Goal: Find specific page/section: Find specific page/section

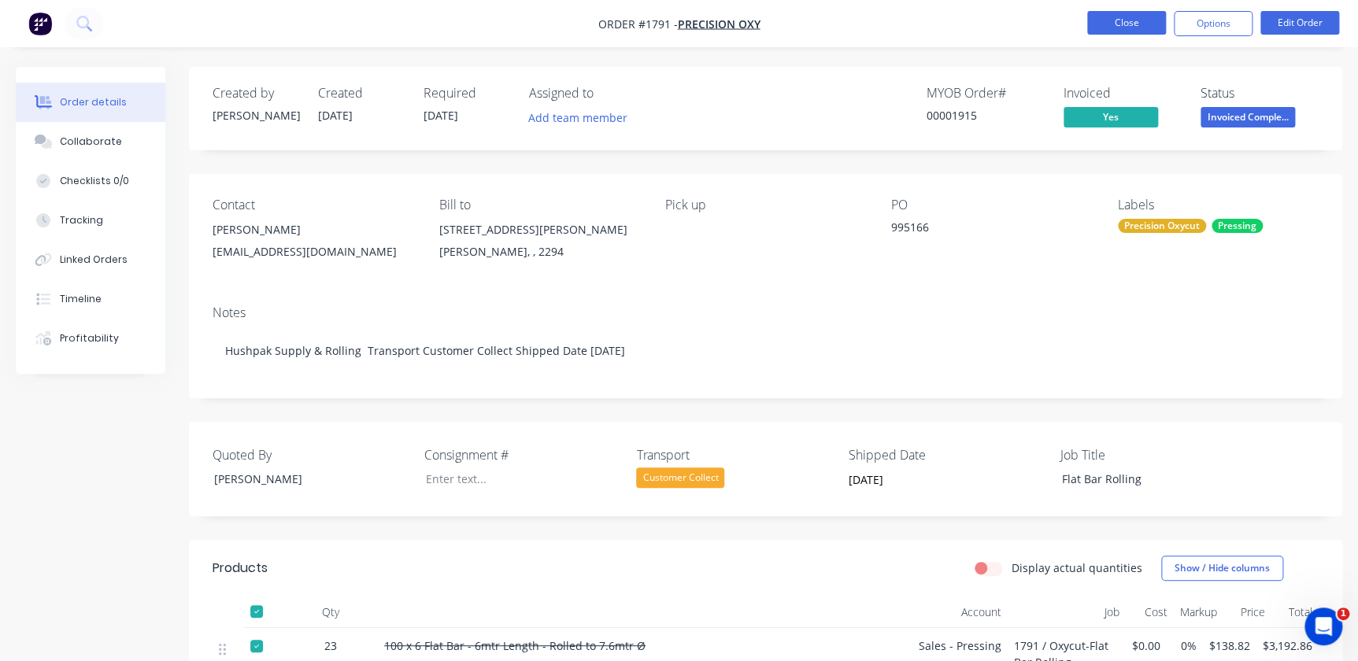
click at [1122, 28] on button "Close" at bounding box center [1126, 23] width 79 height 24
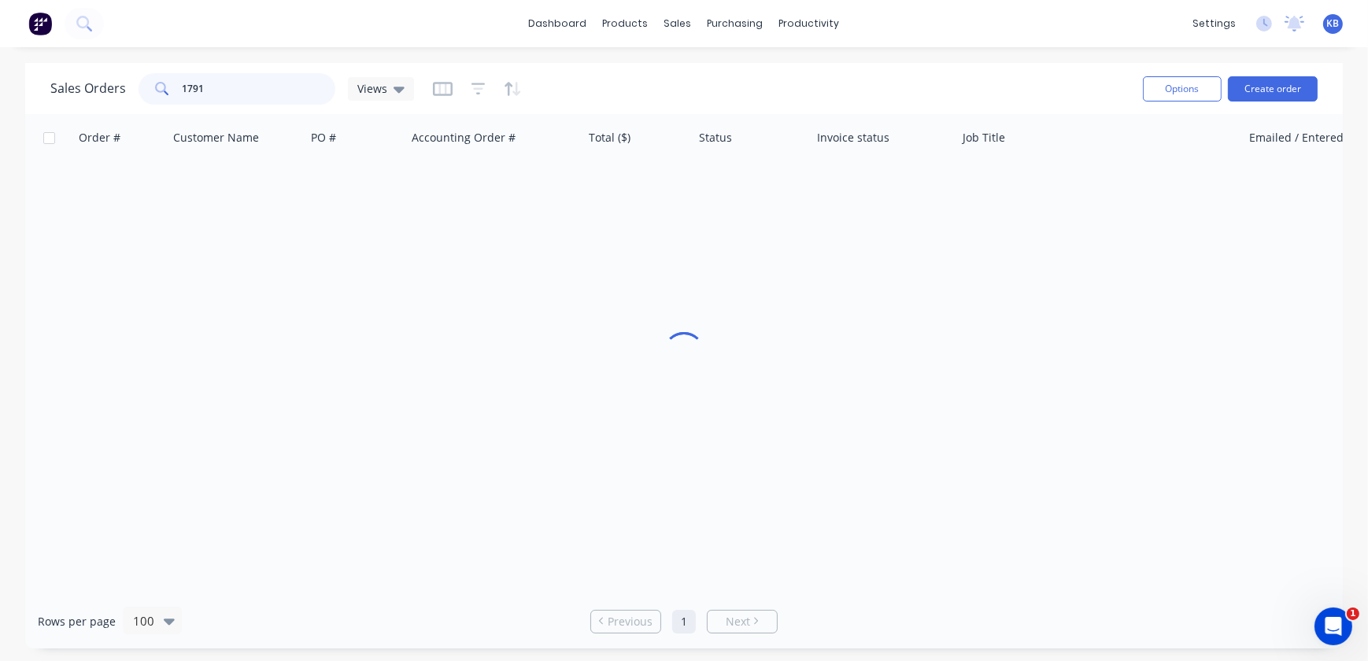
drag, startPoint x: 246, startPoint y: 86, endPoint x: 25, endPoint y: 54, distance: 223.5
click at [62, 66] on div "Sales Orders 1791 Views Options Create order" at bounding box center [684, 88] width 1318 height 51
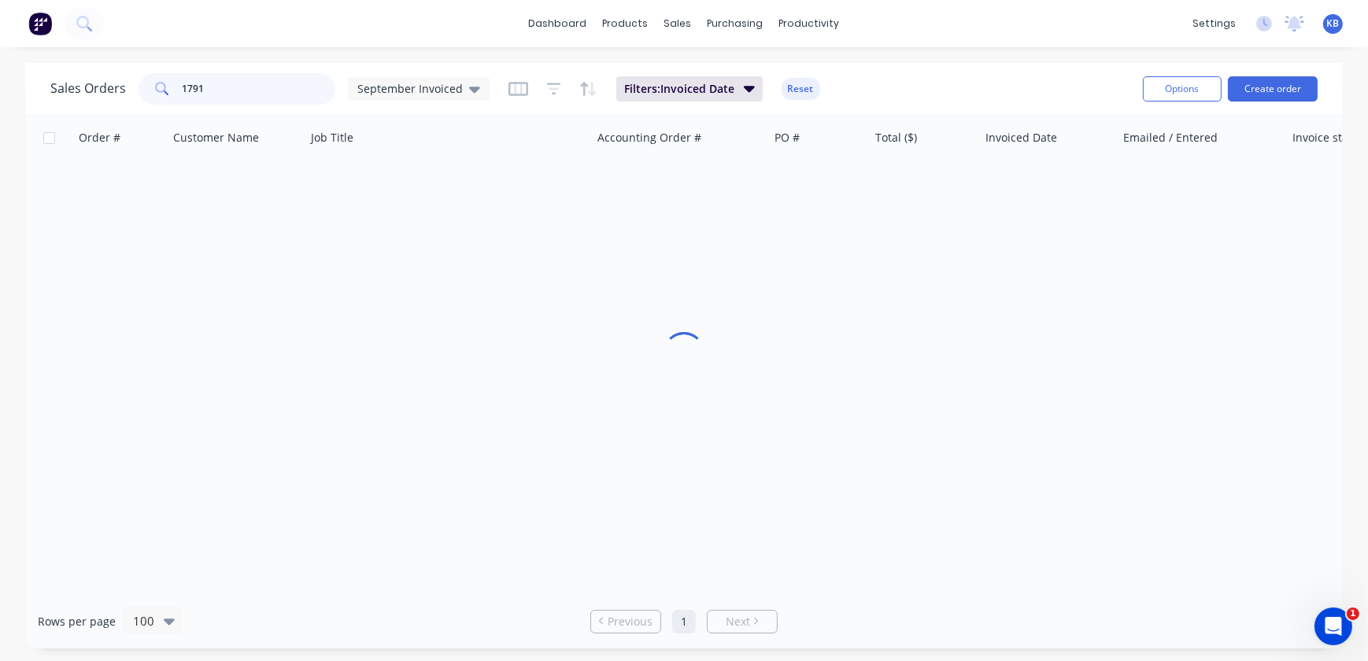
type input "4"
click at [246, 94] on input "1599" at bounding box center [260, 88] width 154 height 31
type input "1599"
click at [448, 86] on span "September Invoiced" at bounding box center [410, 88] width 106 height 17
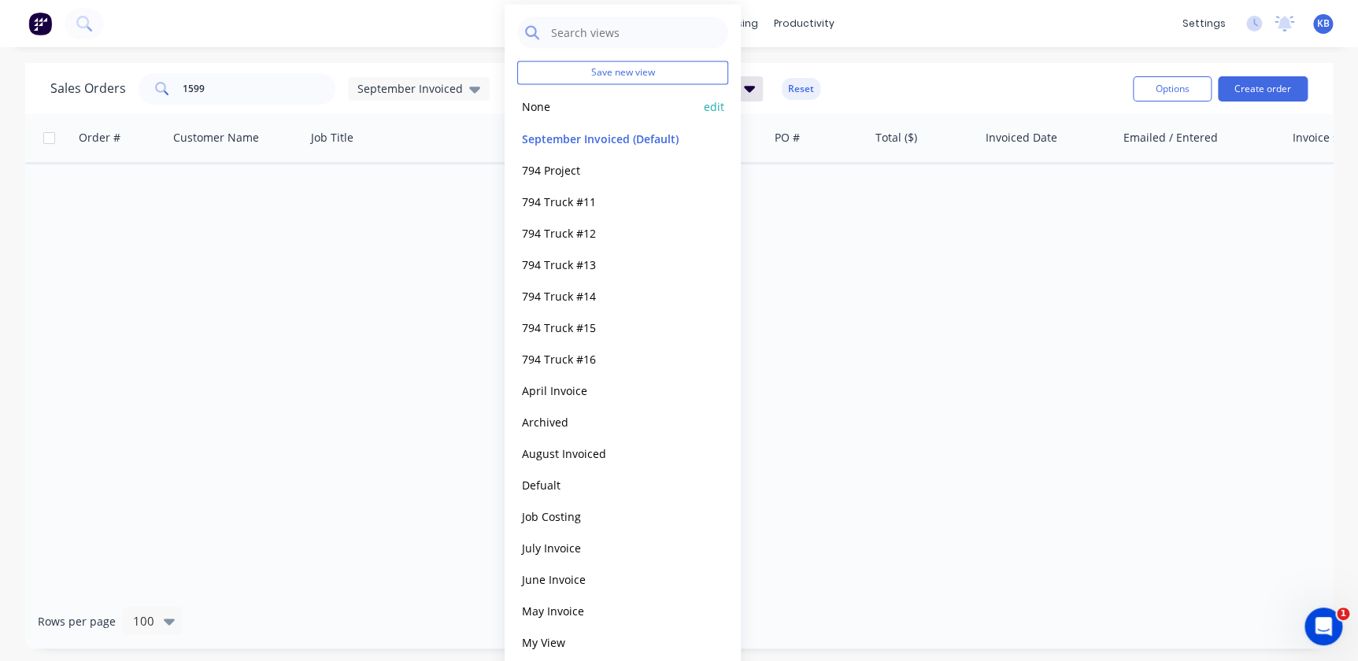
click at [577, 119] on div "None edit" at bounding box center [622, 106] width 211 height 31
click at [538, 110] on button "None" at bounding box center [607, 107] width 180 height 18
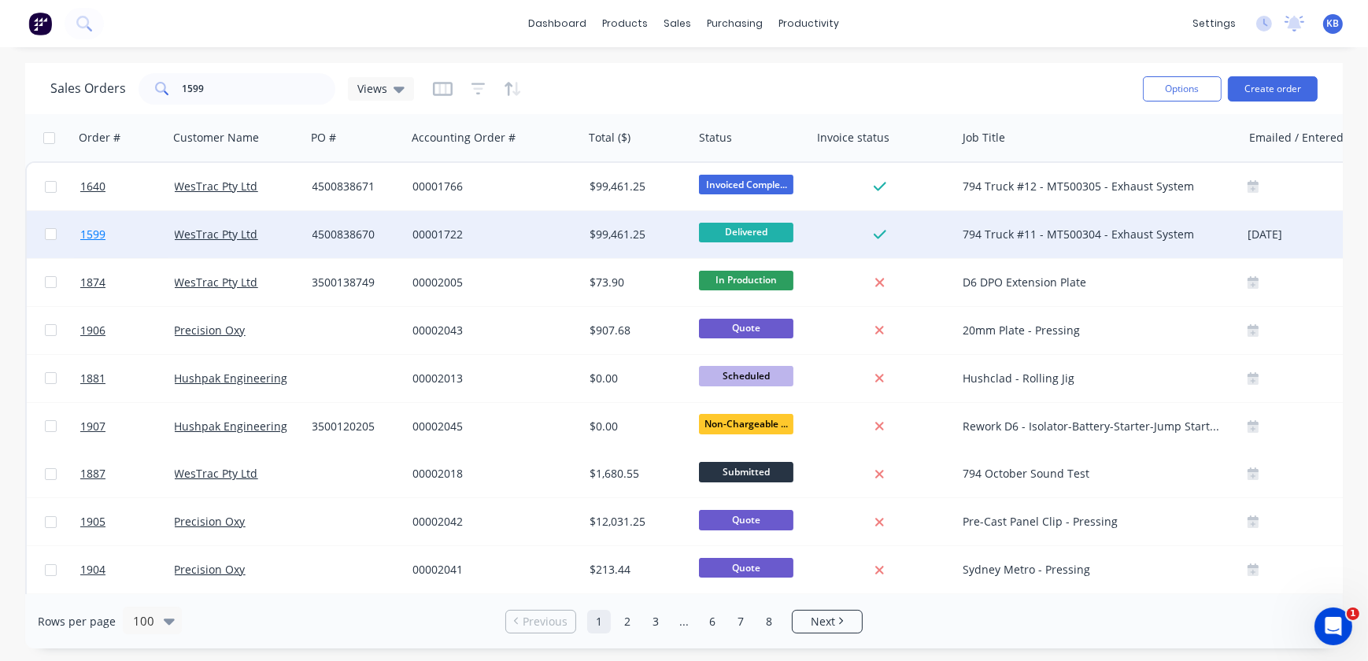
click at [118, 240] on link "1599" at bounding box center [127, 234] width 94 height 47
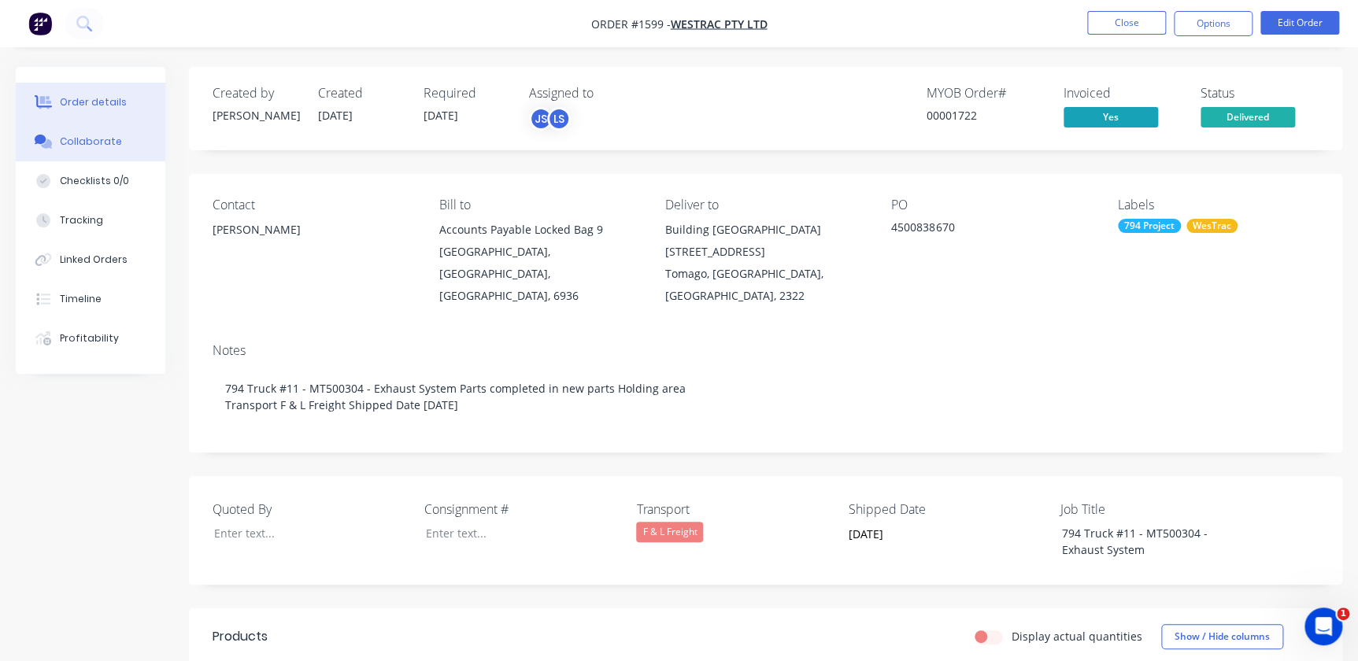
click at [75, 157] on button "Collaborate" at bounding box center [91, 141] width 150 height 39
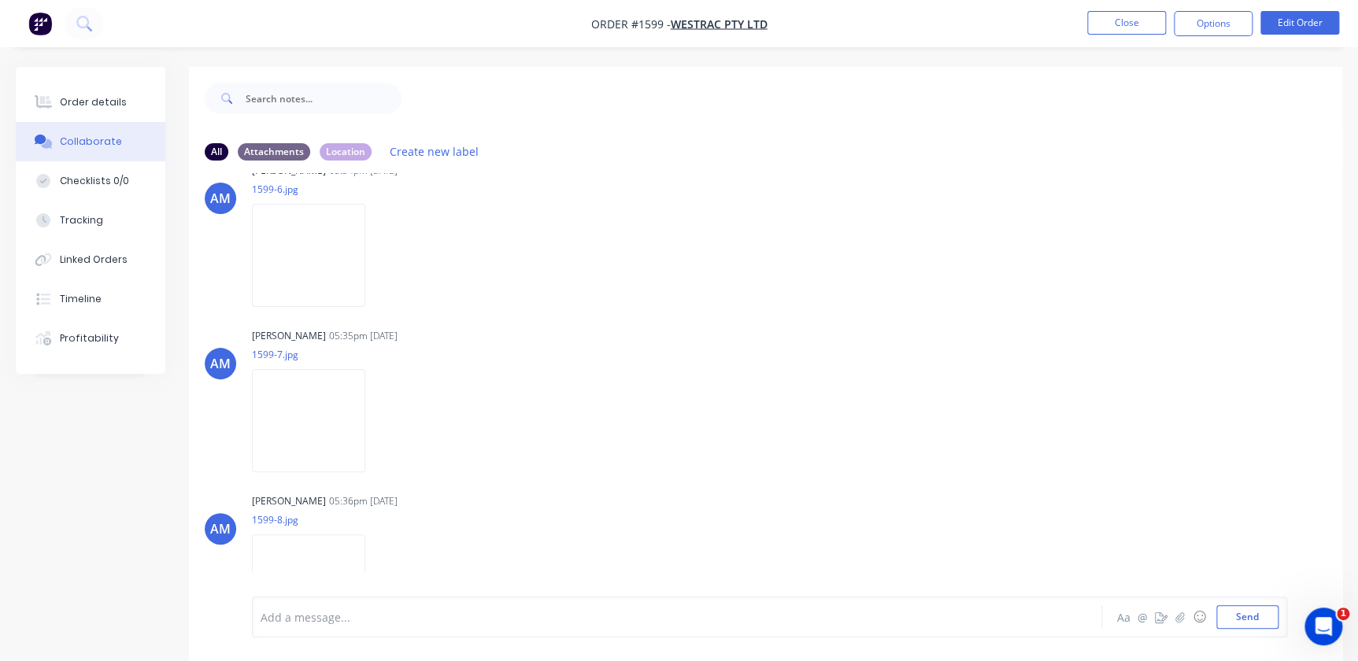
scroll to position [3490, 0]
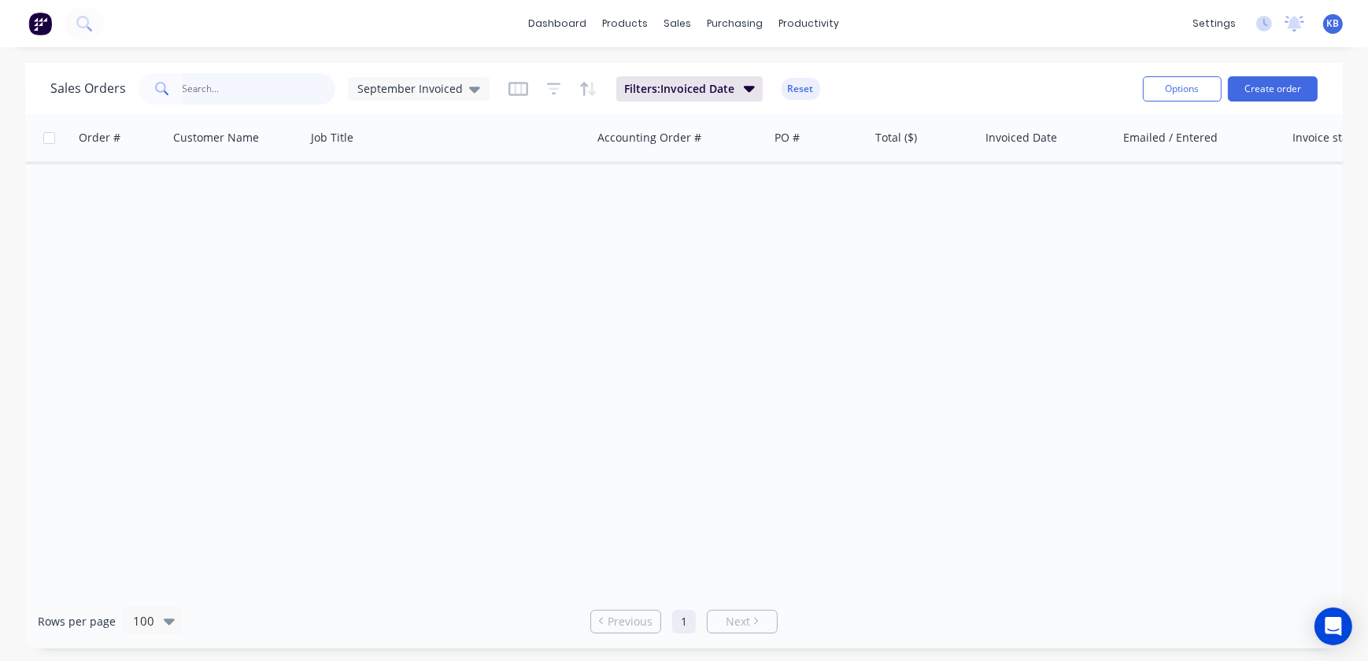
click at [306, 89] on input "text" at bounding box center [260, 88] width 154 height 31
type input "m"
click at [440, 84] on span "September Invoiced" at bounding box center [410, 88] width 106 height 17
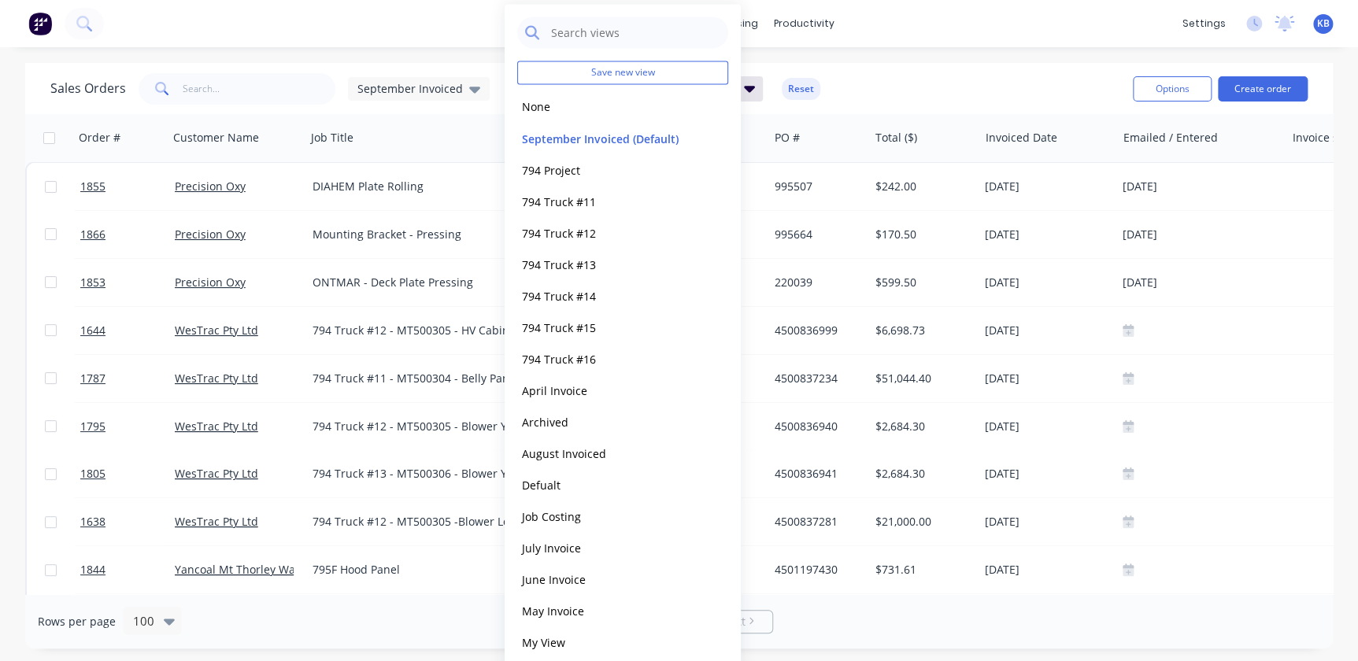
click at [541, 106] on button "None" at bounding box center [607, 107] width 180 height 18
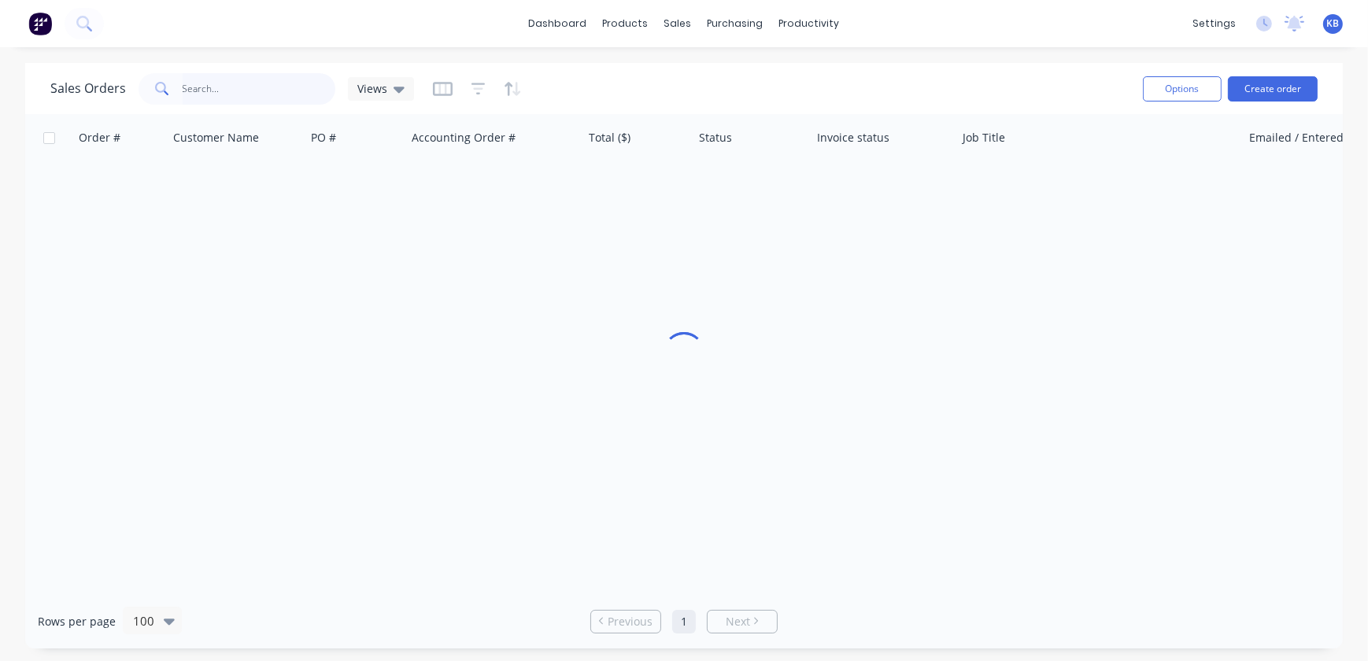
click at [295, 93] on input "text" at bounding box center [260, 88] width 154 height 31
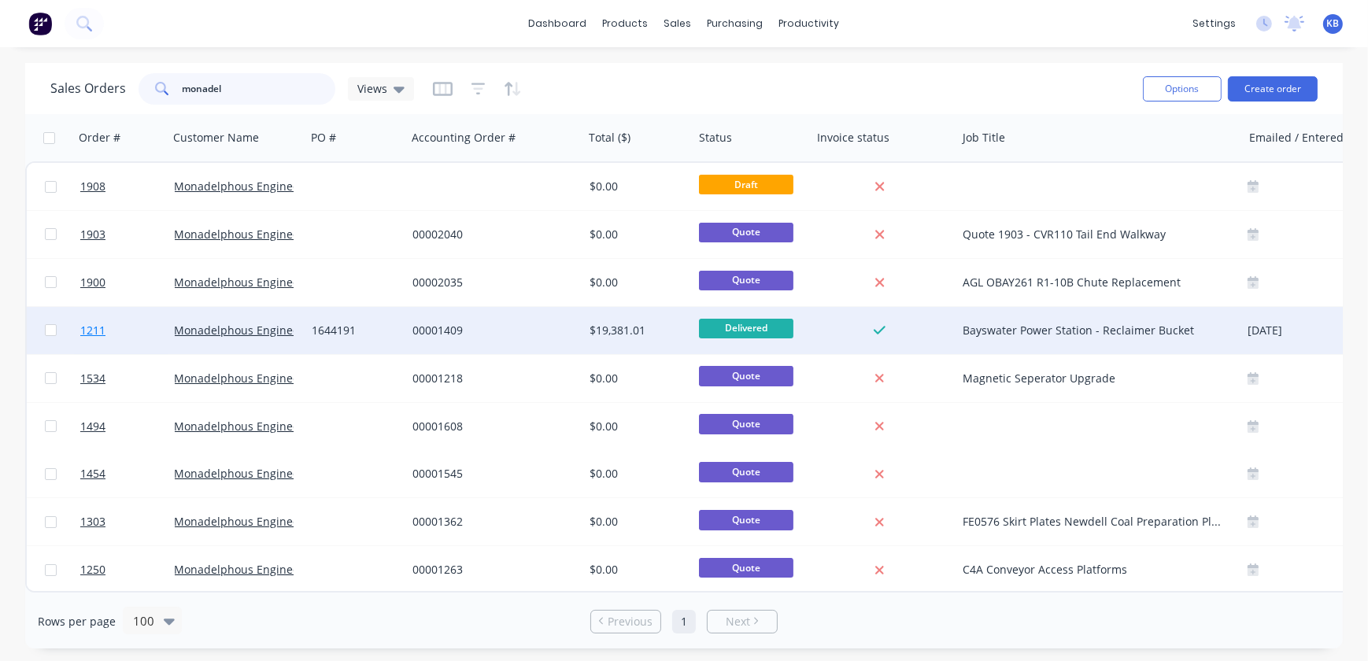
type input "monadel"
click at [97, 334] on span "1211" at bounding box center [92, 331] width 25 height 16
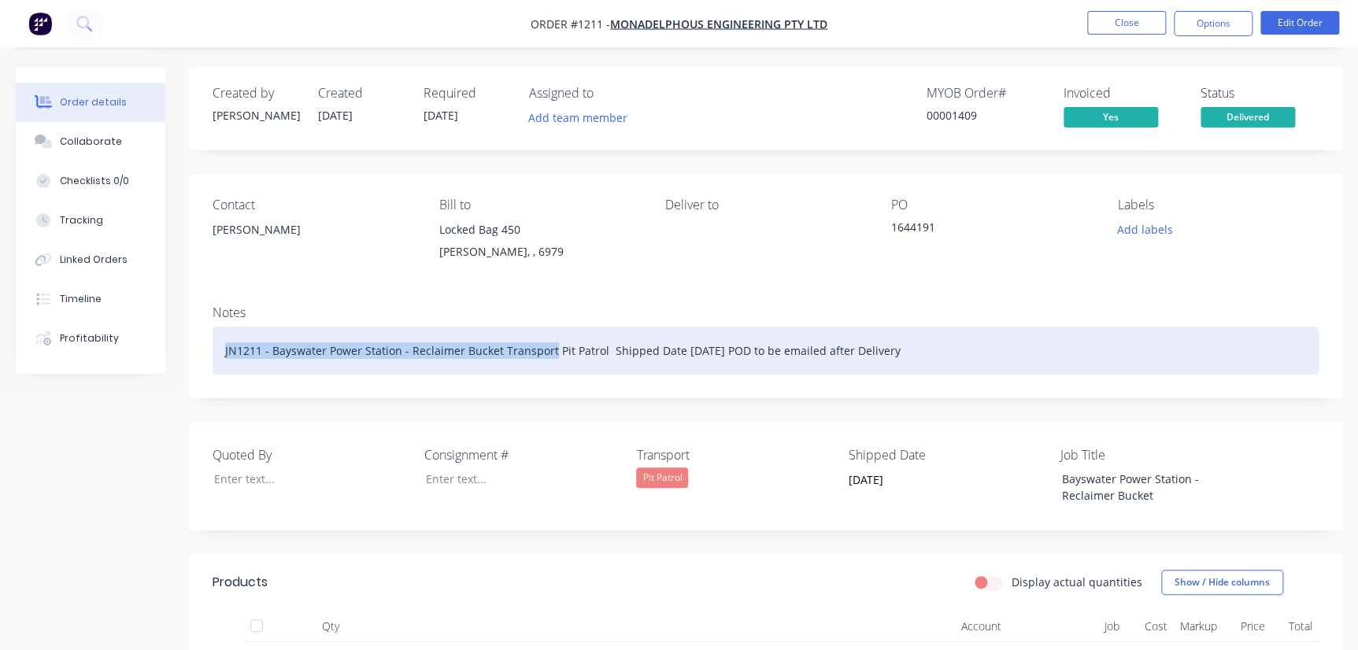
drag, startPoint x: 224, startPoint y: 350, endPoint x: 548, endPoint y: 365, distance: 323.9
click at [548, 365] on div "JN1211 - Bayswater Power Station - Reclaimer Bucket Transport Pit Patrol Shippe…" at bounding box center [766, 351] width 1106 height 48
copy div "JN1211 - Bayswater Power Station - Reclaimer Bucket Transport"
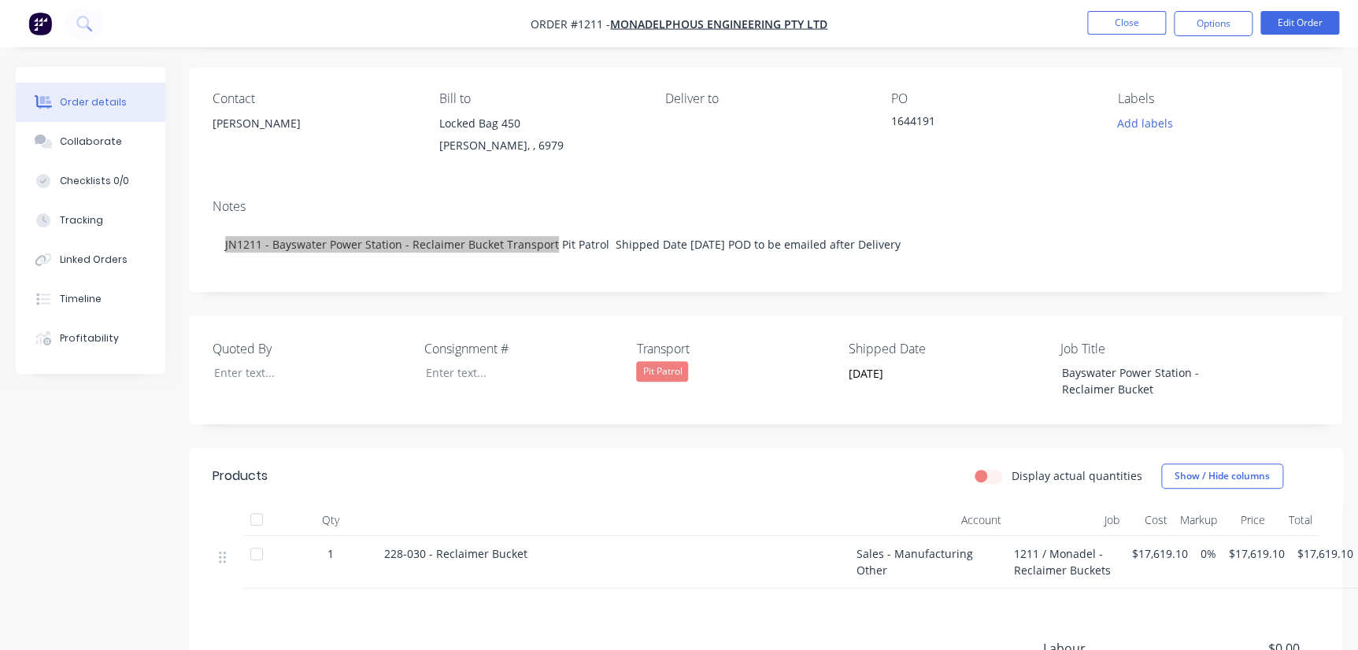
scroll to position [324, 0]
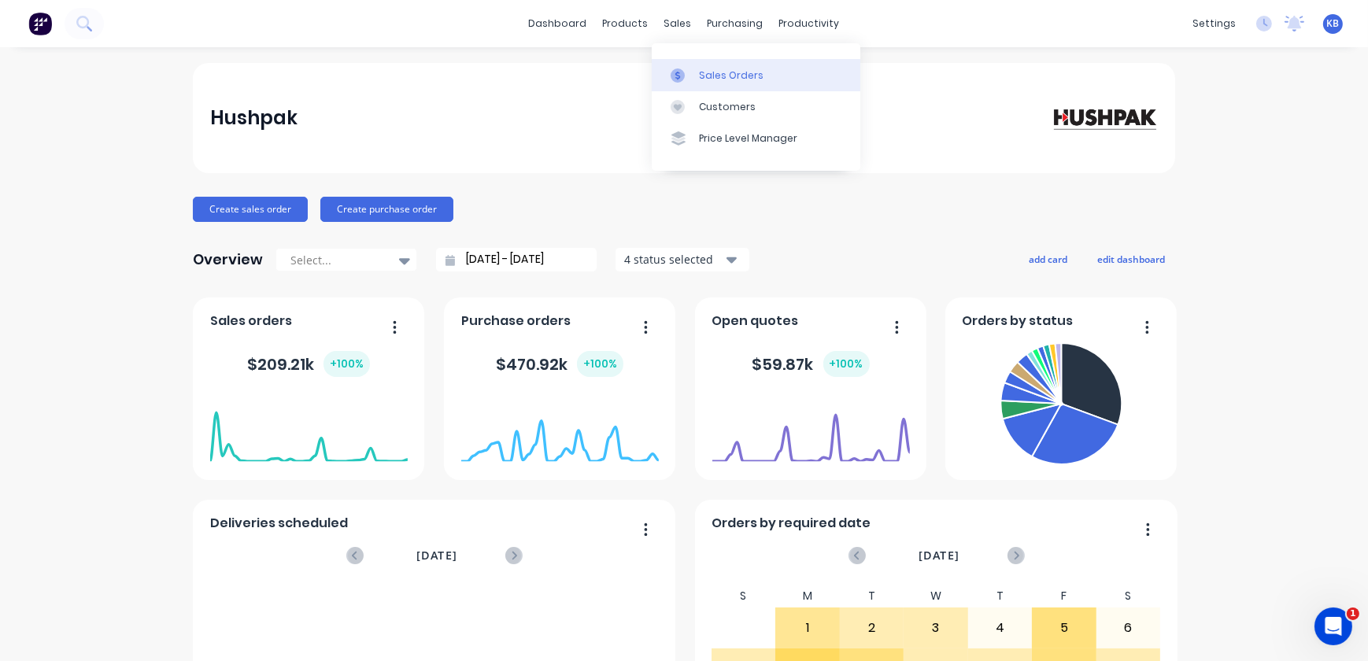
click at [724, 81] on div "Sales Orders" at bounding box center [731, 75] width 65 height 14
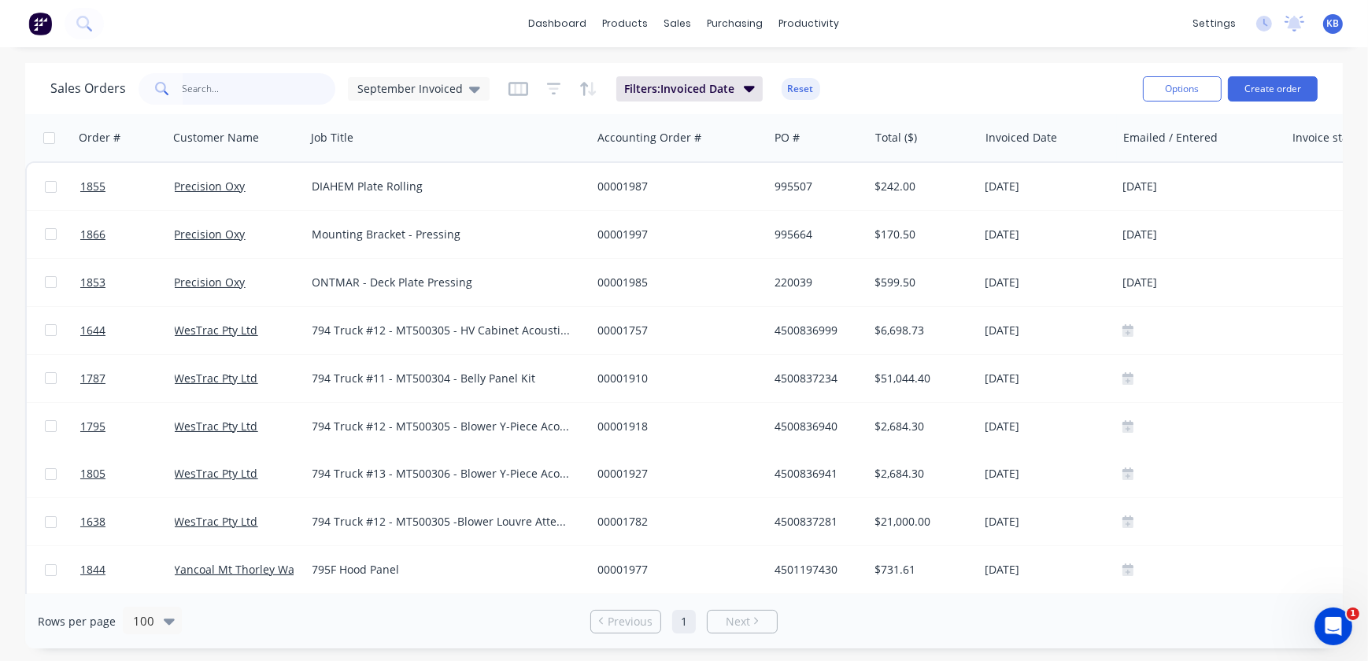
click at [310, 90] on input "text" at bounding box center [260, 88] width 154 height 31
click at [390, 97] on div "September Invoiced" at bounding box center [419, 89] width 142 height 24
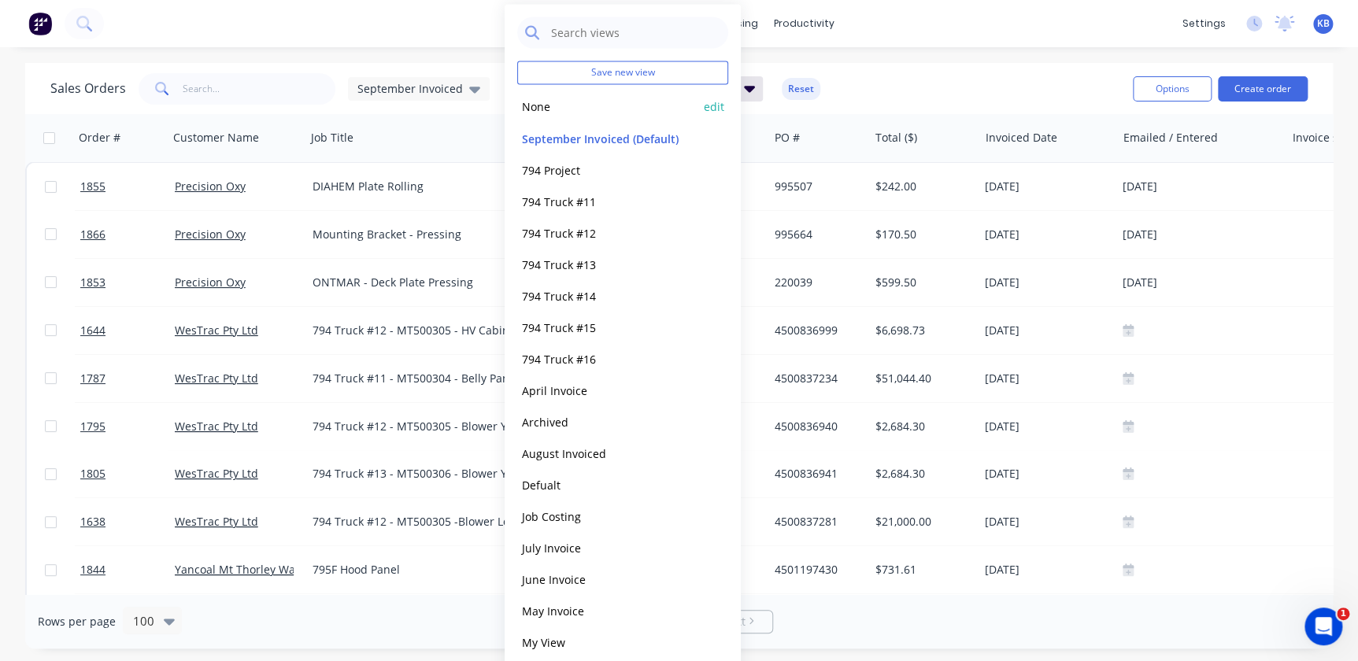
click at [535, 110] on button "None" at bounding box center [607, 107] width 180 height 18
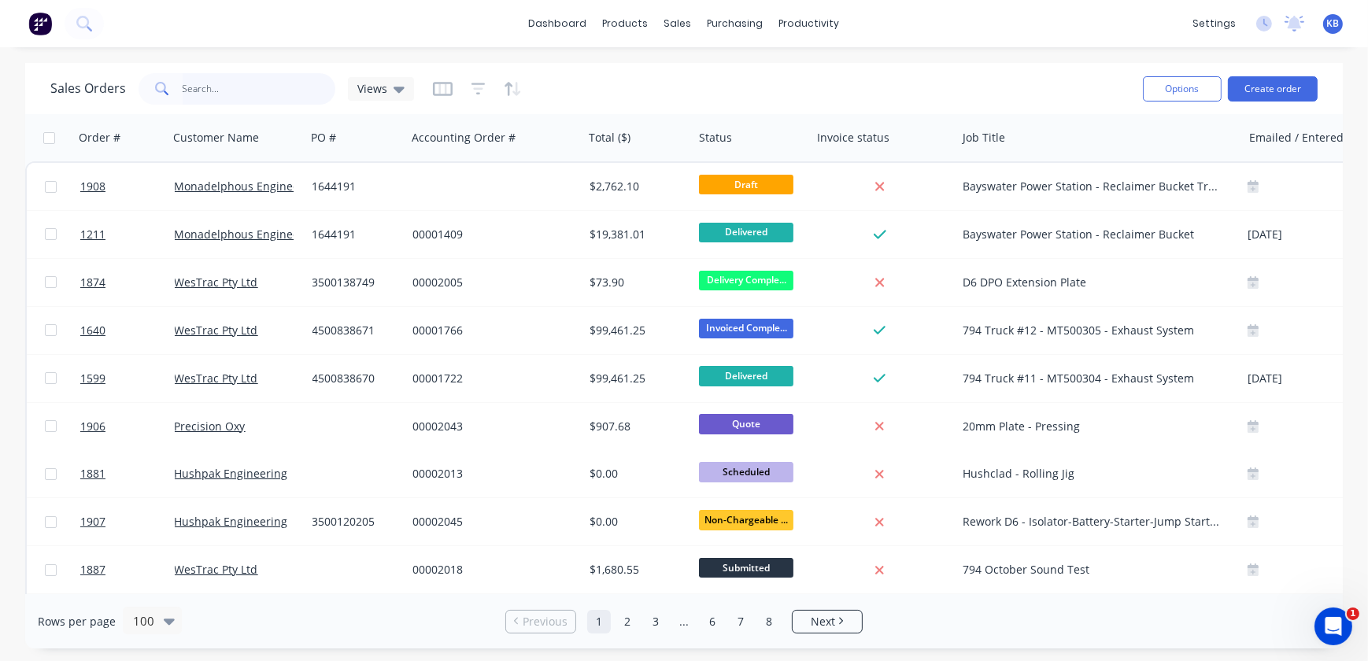
click at [252, 94] on input "text" at bounding box center [260, 88] width 154 height 31
click at [276, 98] on input "text" at bounding box center [260, 88] width 154 height 31
click at [276, 73] on input "text" at bounding box center [260, 88] width 154 height 31
click at [275, 80] on input "text" at bounding box center [260, 88] width 154 height 31
click at [231, 93] on input "text" at bounding box center [260, 88] width 154 height 31
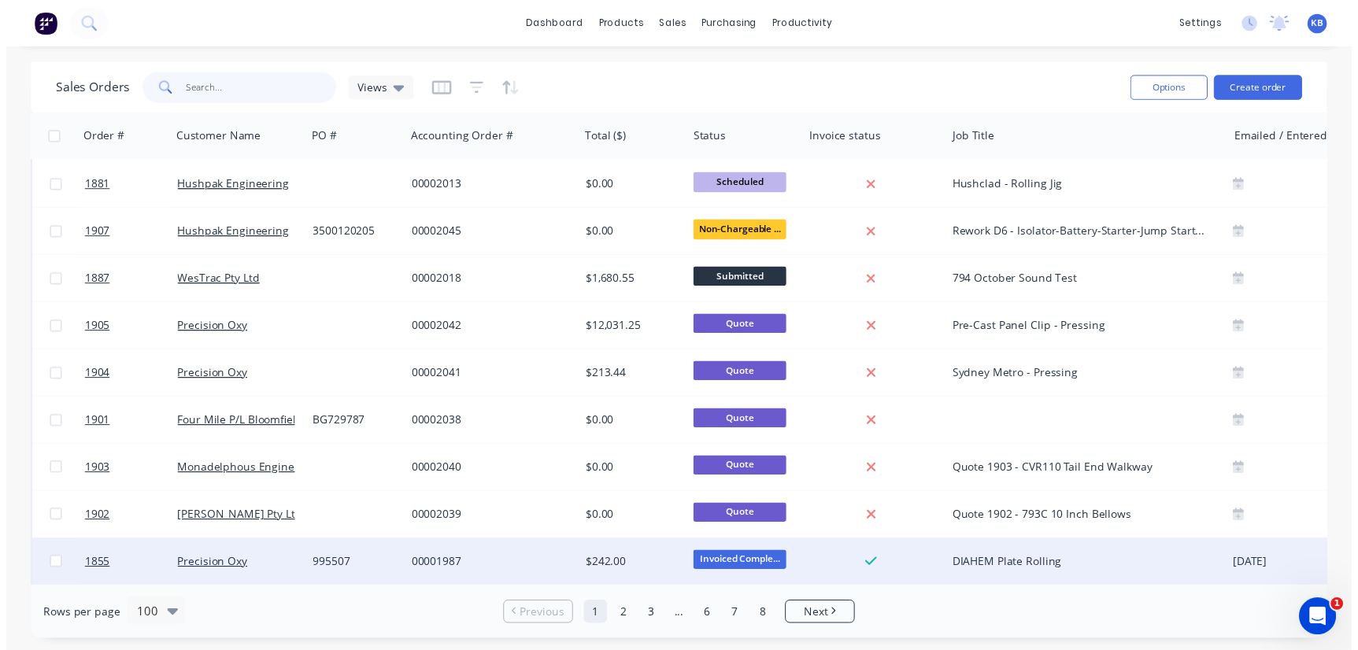
scroll to position [286, 0]
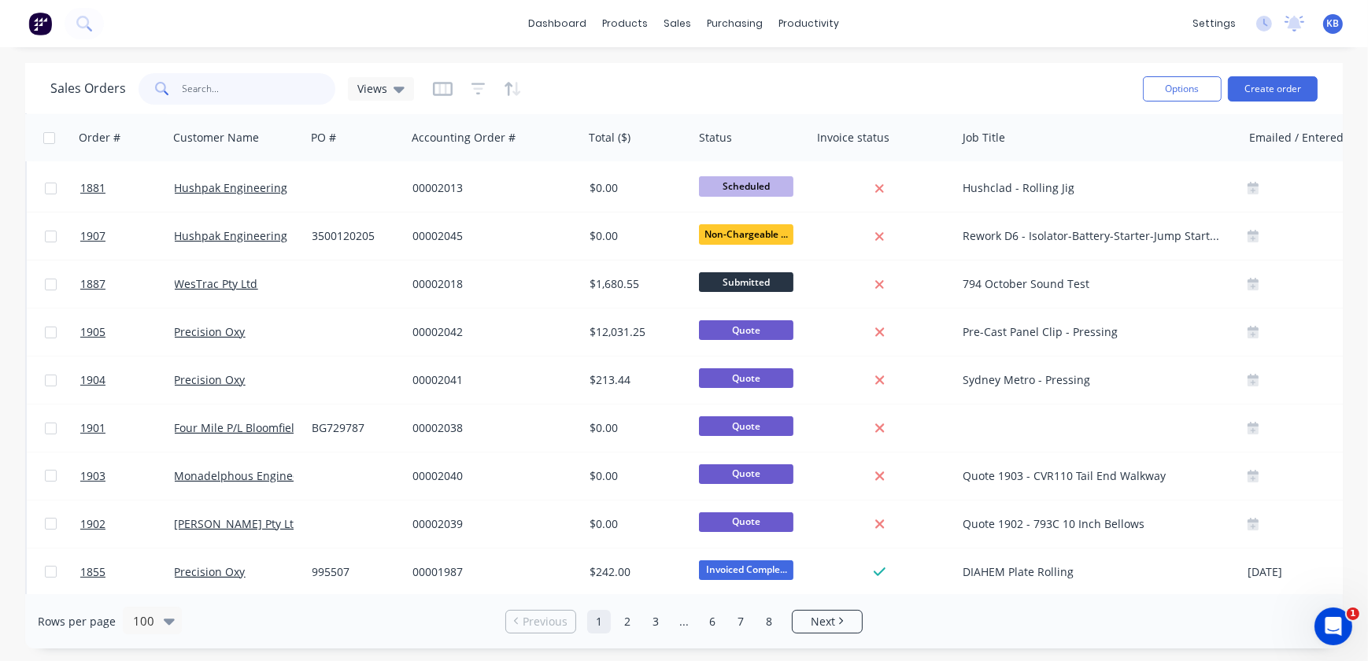
click at [297, 90] on input "text" at bounding box center [260, 88] width 154 height 31
click at [763, 61] on link "Purchase Orders" at bounding box center [802, 74] width 209 height 31
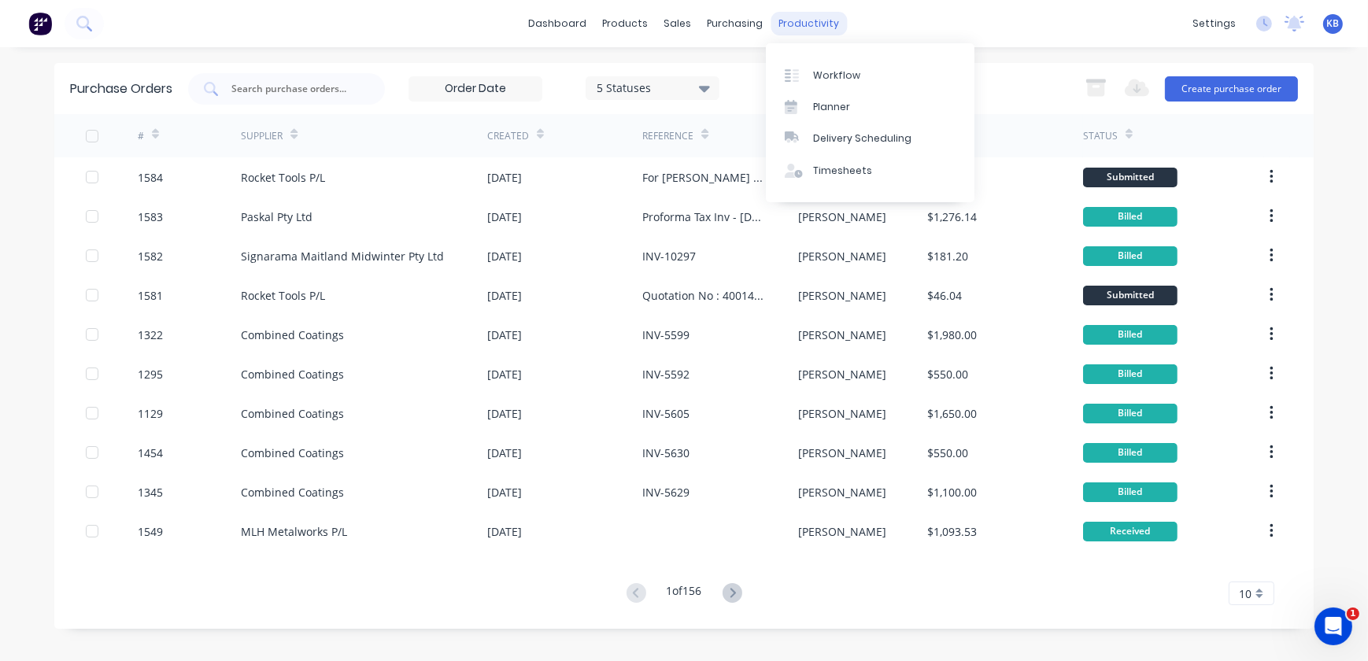
click at [826, 20] on div "productivity" at bounding box center [810, 24] width 76 height 24
click at [832, 61] on link "Workflow" at bounding box center [870, 74] width 209 height 31
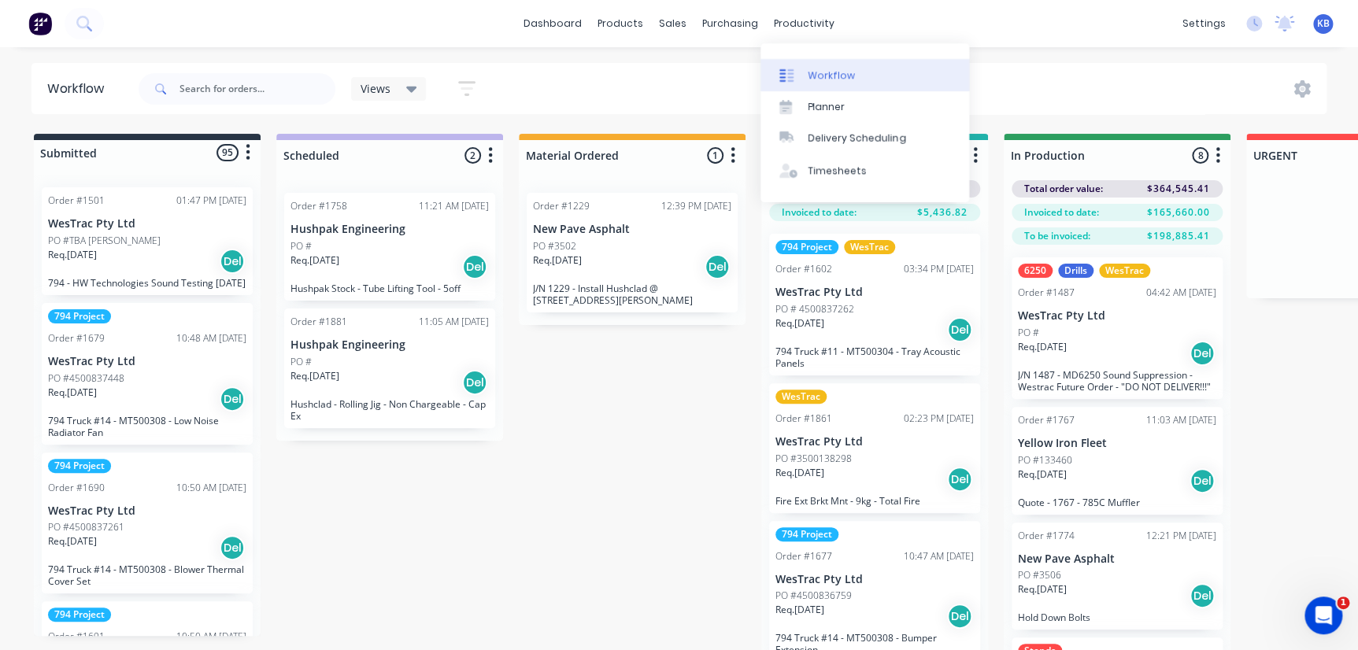
click at [827, 71] on div "Workflow" at bounding box center [831, 75] width 47 height 14
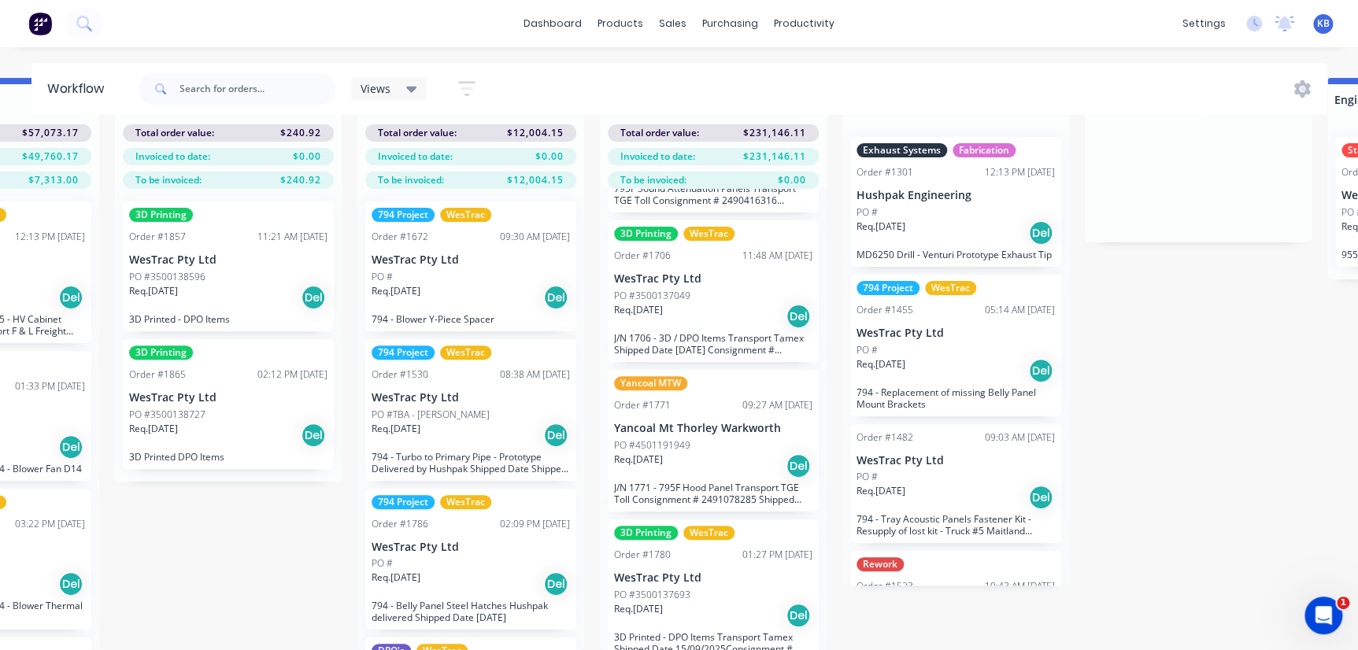
click at [450, 557] on div "PO #" at bounding box center [471, 564] width 198 height 14
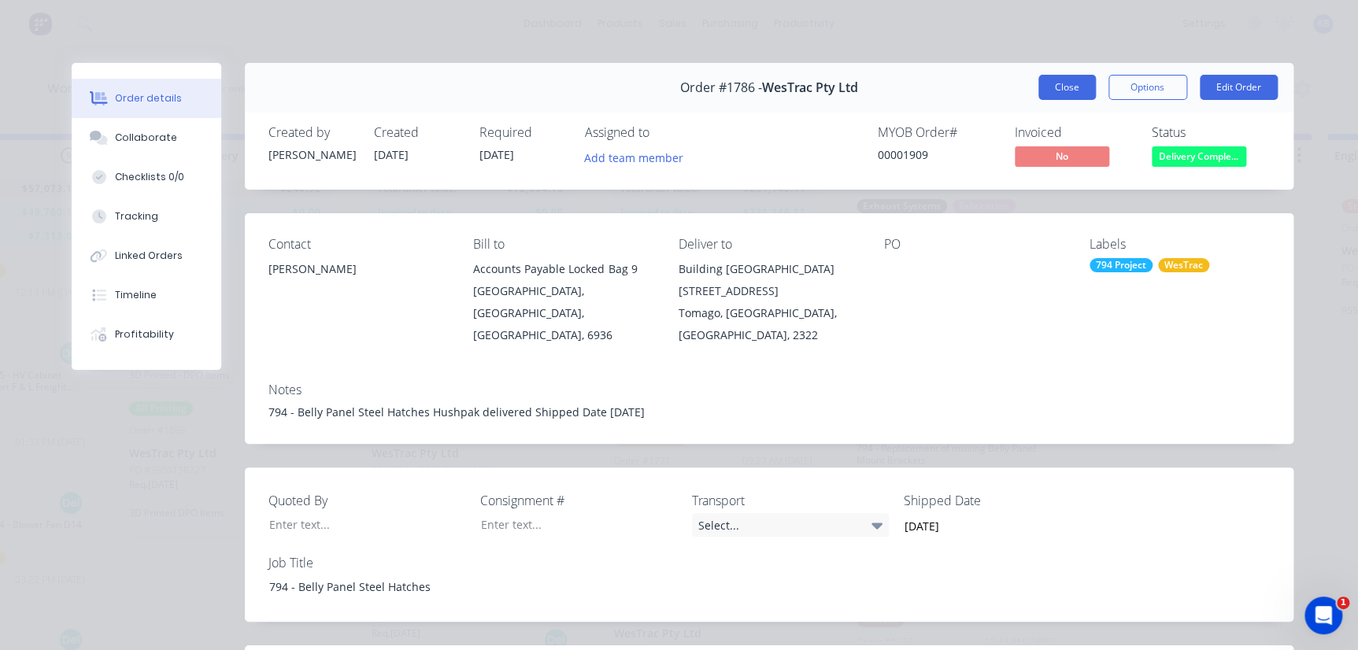
click at [1047, 79] on button "Close" at bounding box center [1066, 87] width 57 height 25
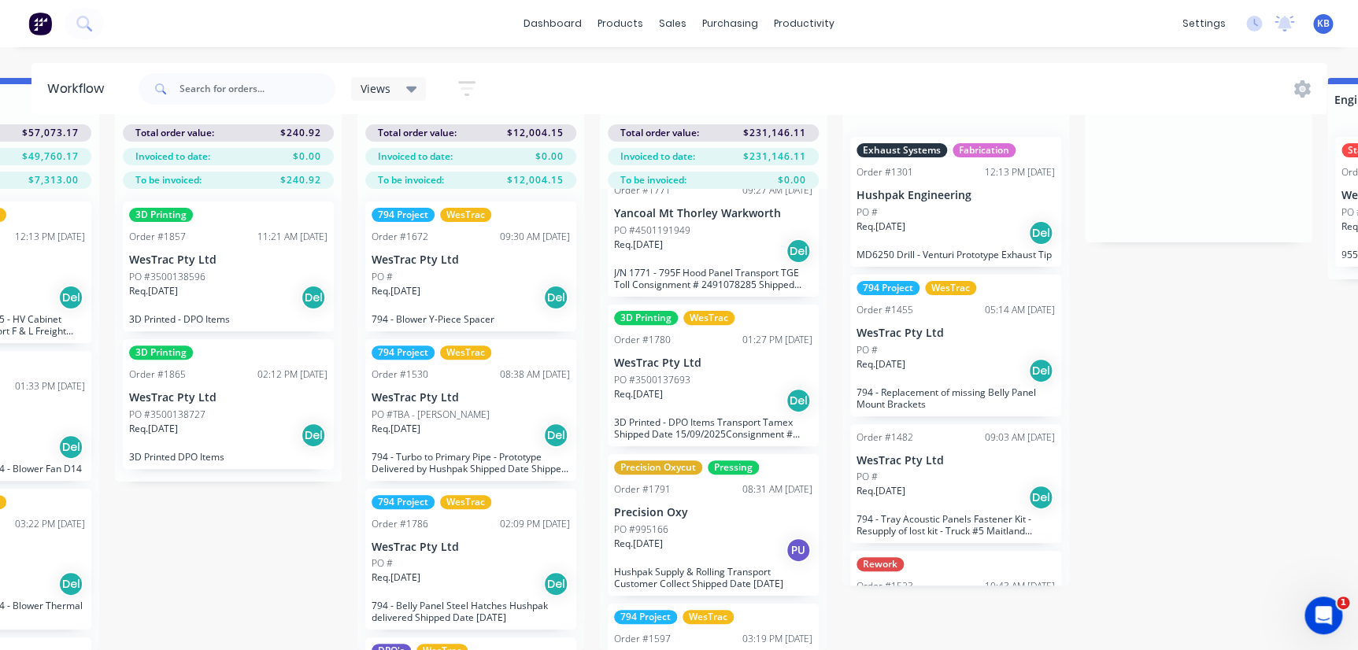
click at [443, 284] on div "Req. 28/07/25 Del" at bounding box center [471, 297] width 198 height 27
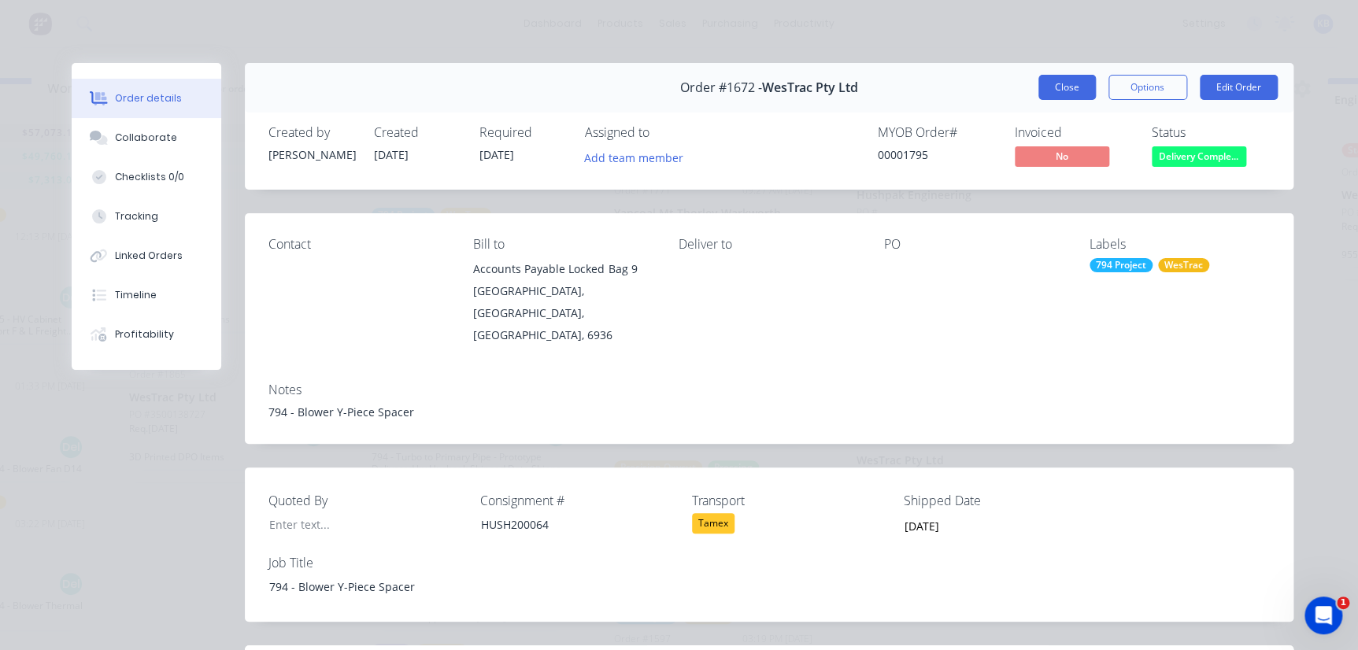
click at [1072, 86] on button "Close" at bounding box center [1066, 87] width 57 height 25
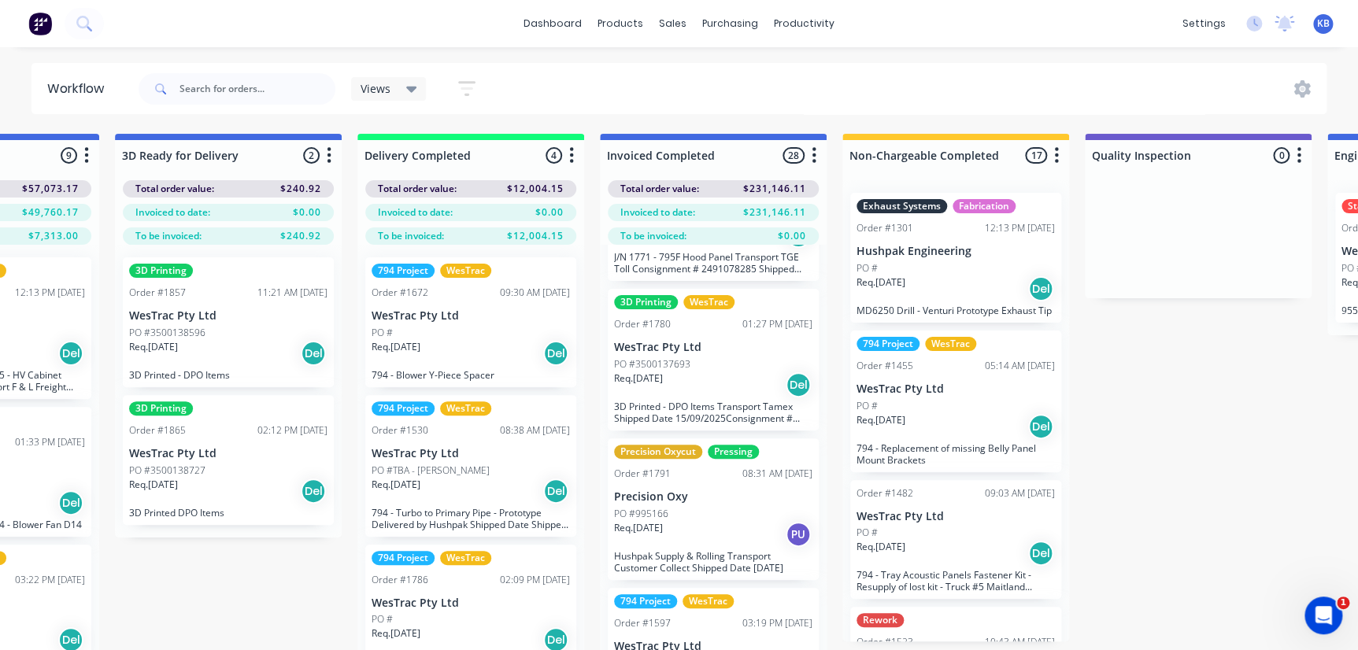
scroll to position [71, 0]
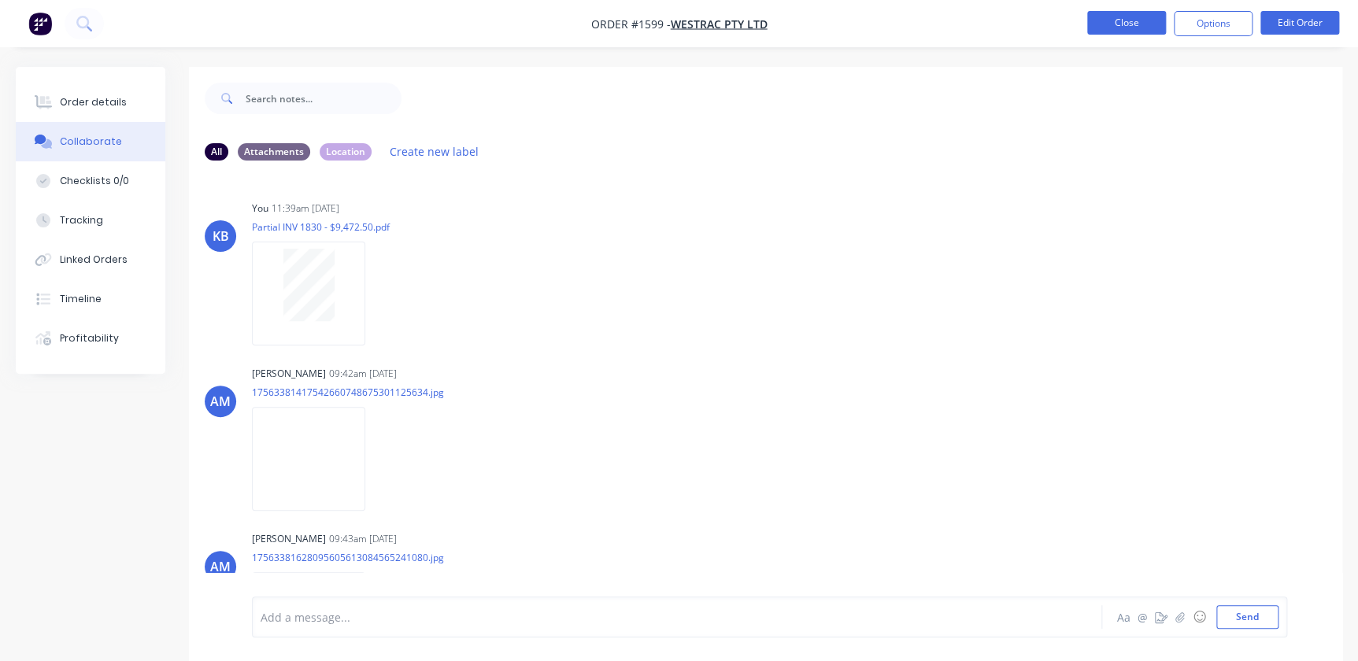
click at [1107, 23] on button "Close" at bounding box center [1126, 23] width 79 height 24
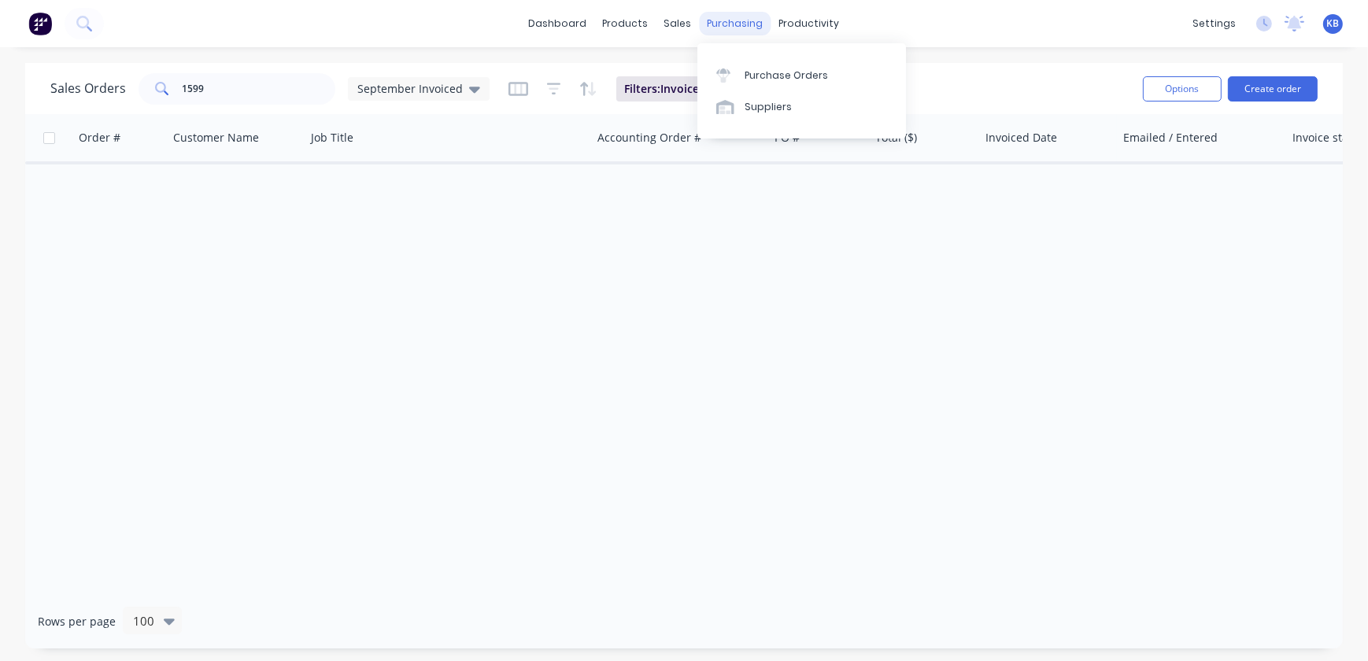
click at [737, 31] on div "purchasing" at bounding box center [736, 24] width 72 height 24
drag, startPoint x: 783, startPoint y: 17, endPoint x: 795, endPoint y: 56, distance: 40.6
click at [783, 17] on div "productivity" at bounding box center [810, 24] width 76 height 24
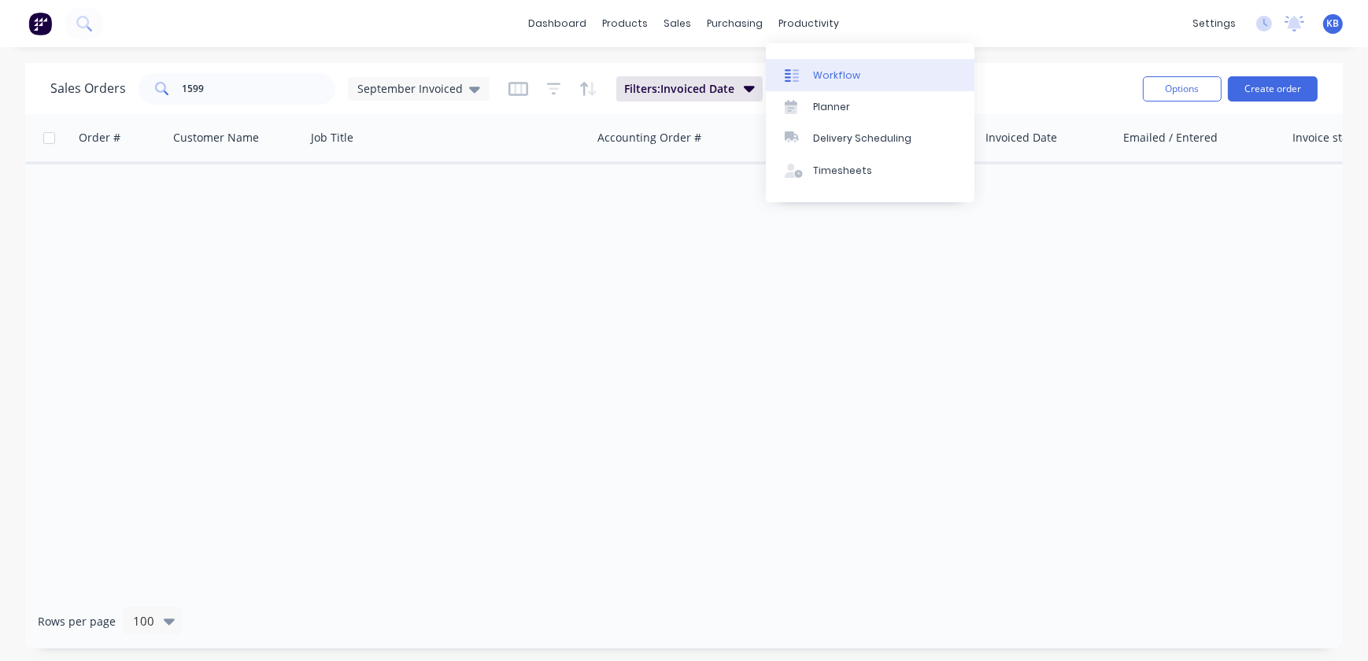
click at [801, 67] on link "Workflow" at bounding box center [870, 74] width 209 height 31
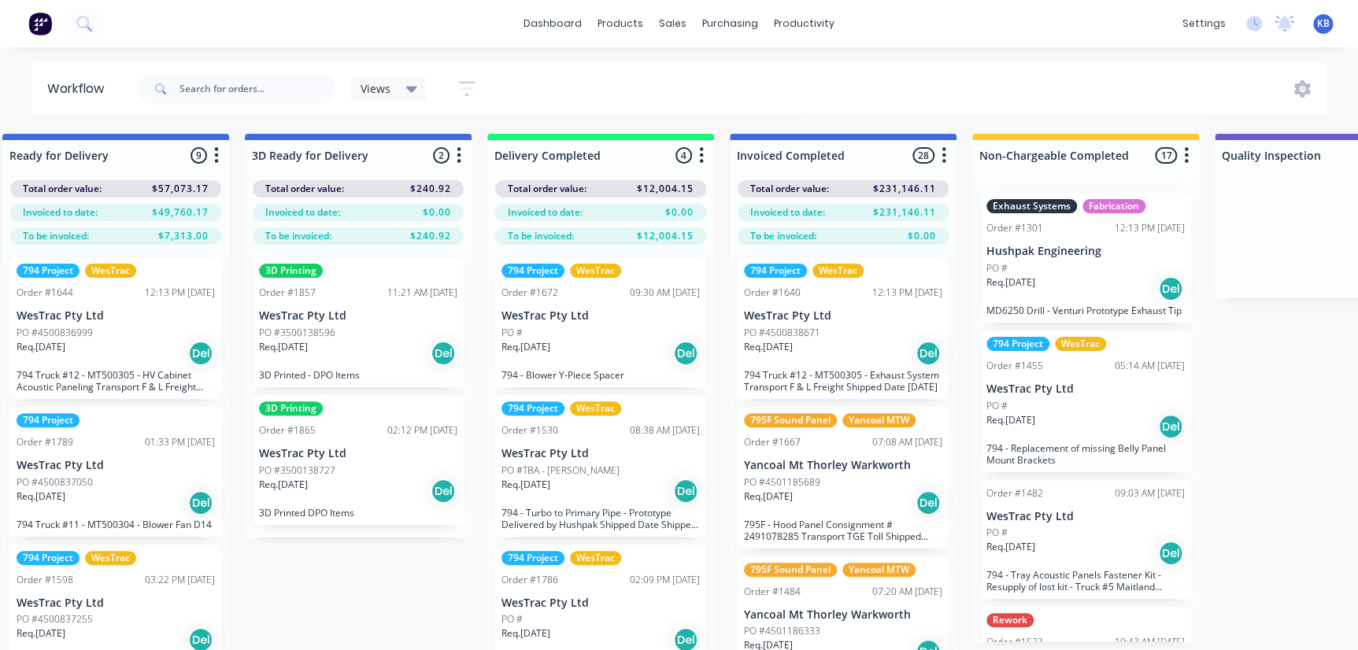
click at [543, 335] on div "PO #" at bounding box center [601, 333] width 198 height 14
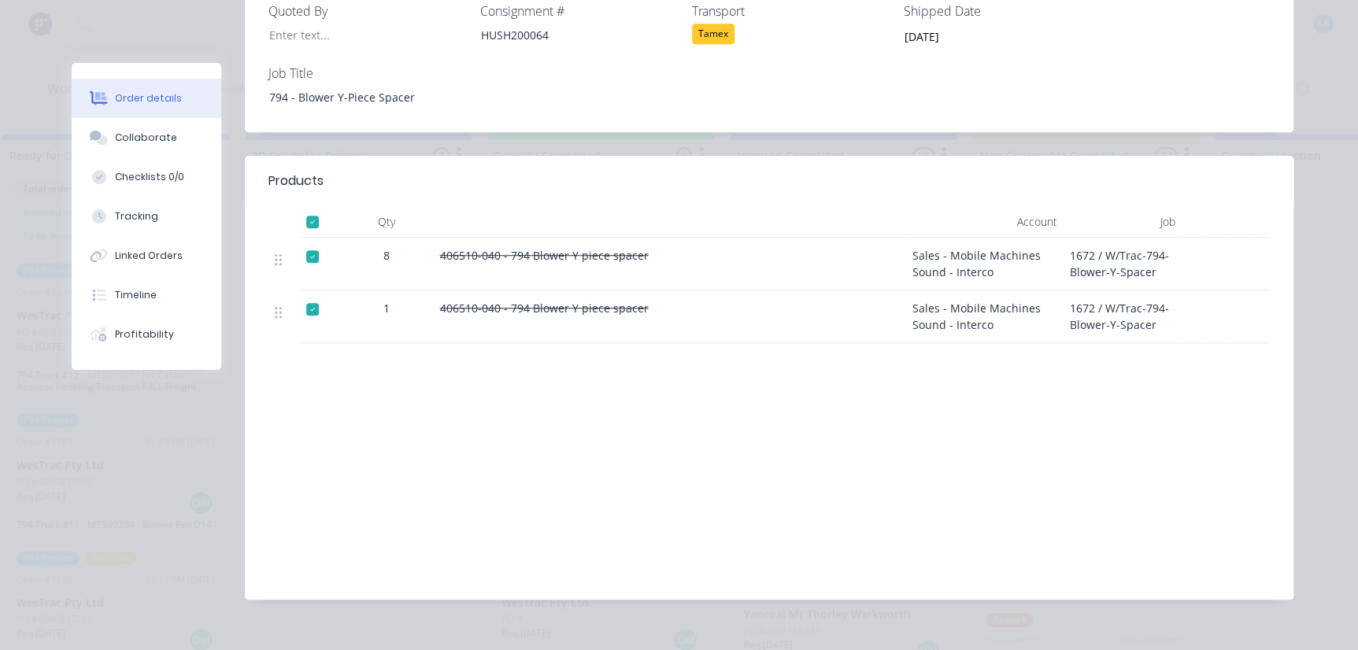
scroll to position [132, 0]
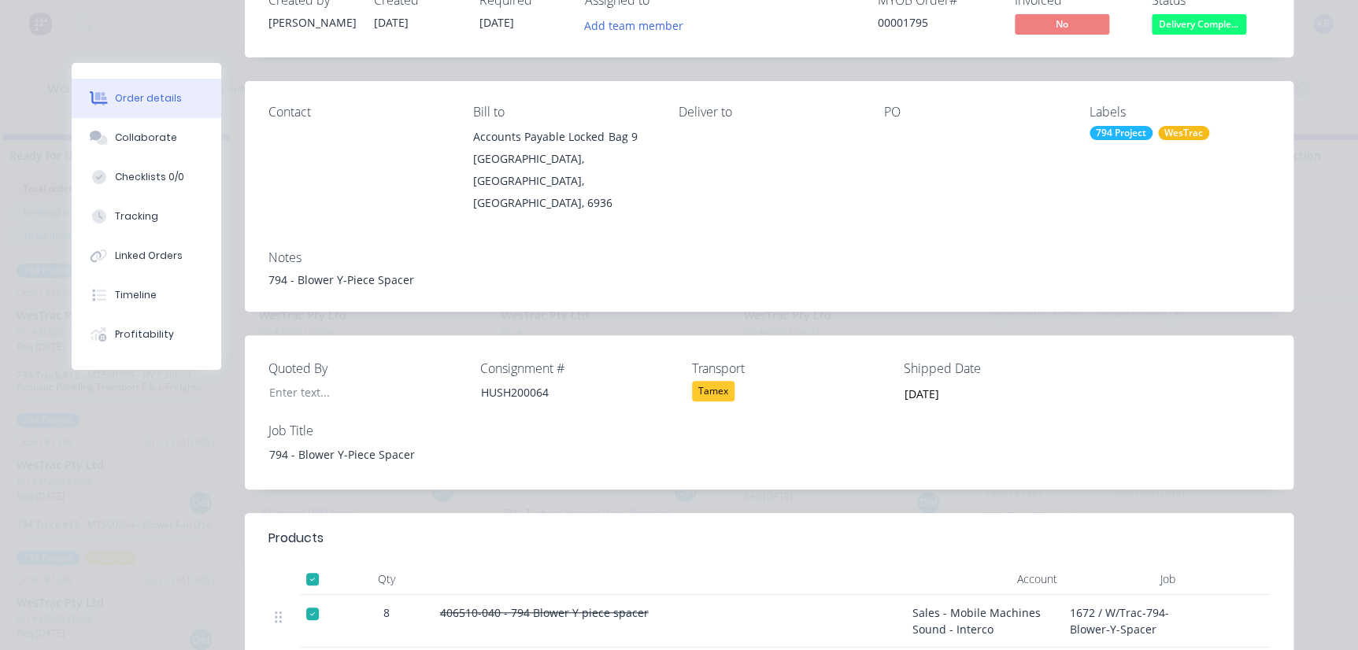
click at [1197, 24] on span "Delivery Comple..." at bounding box center [1199, 24] width 94 height 20
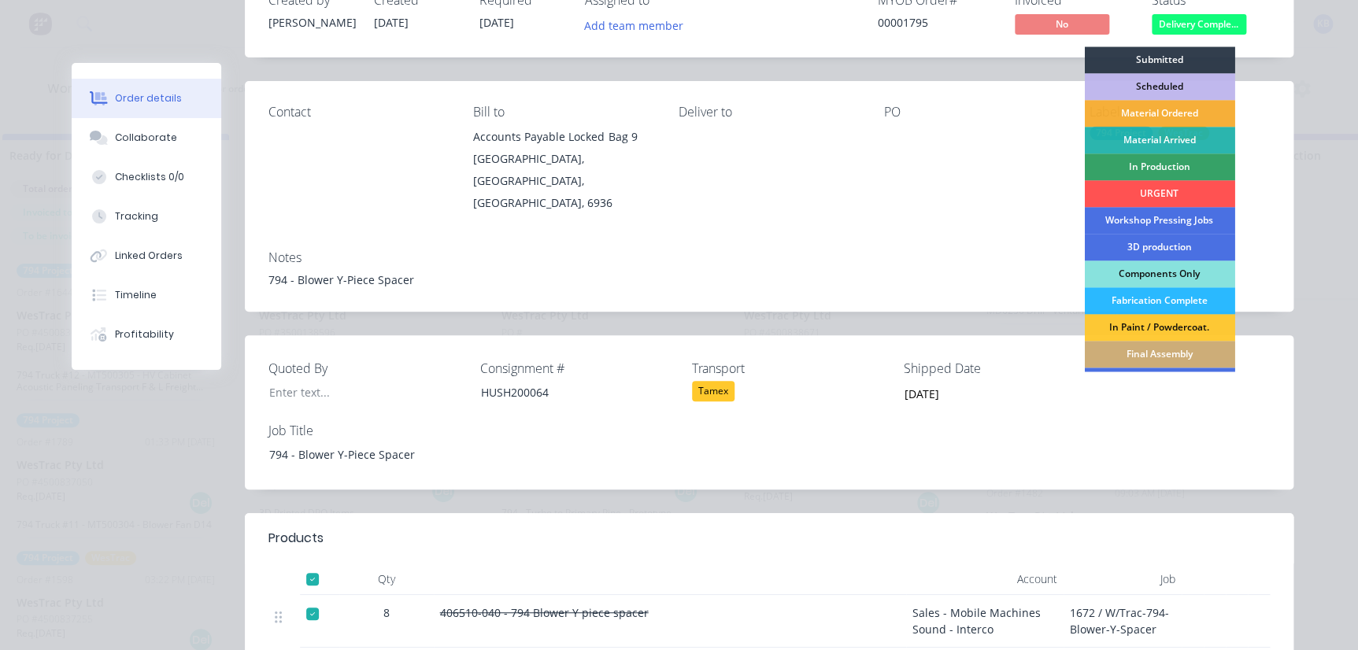
click at [184, 518] on div "Order #1672 - WesTrac Pty Ltd Close Options Edit Order Created by Greg Created …" at bounding box center [683, 456] width 1222 height 1050
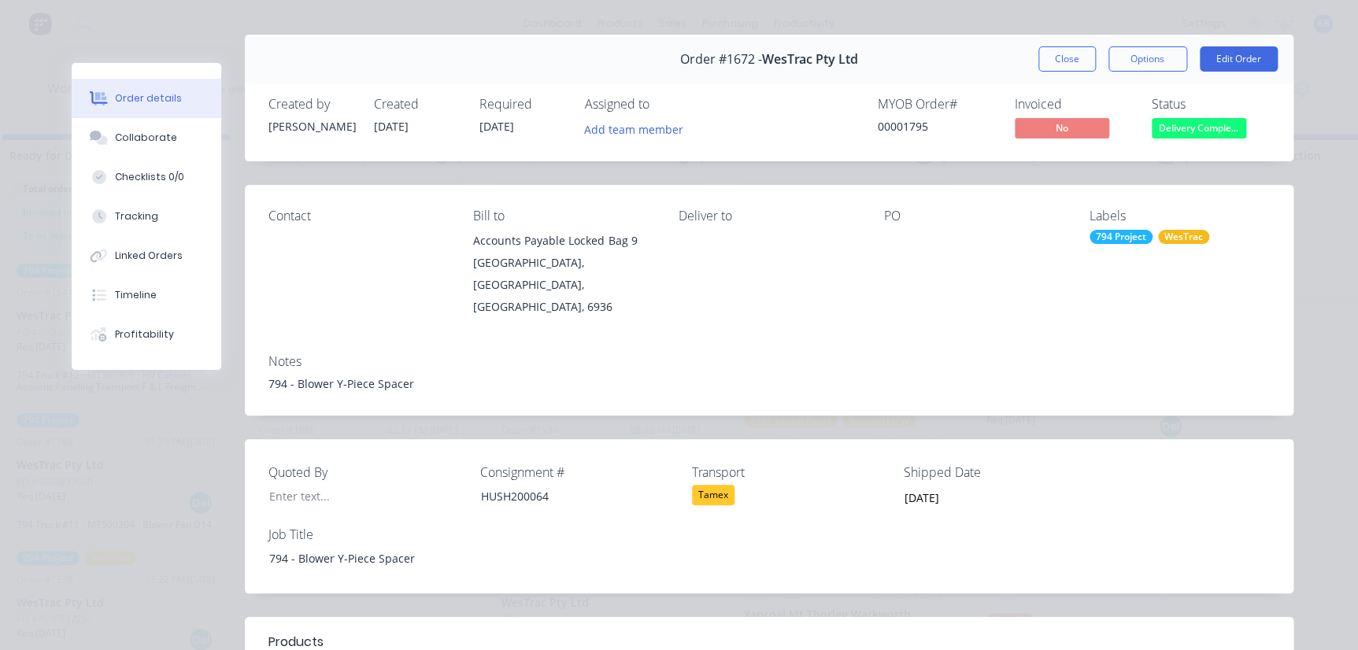
scroll to position [0, 0]
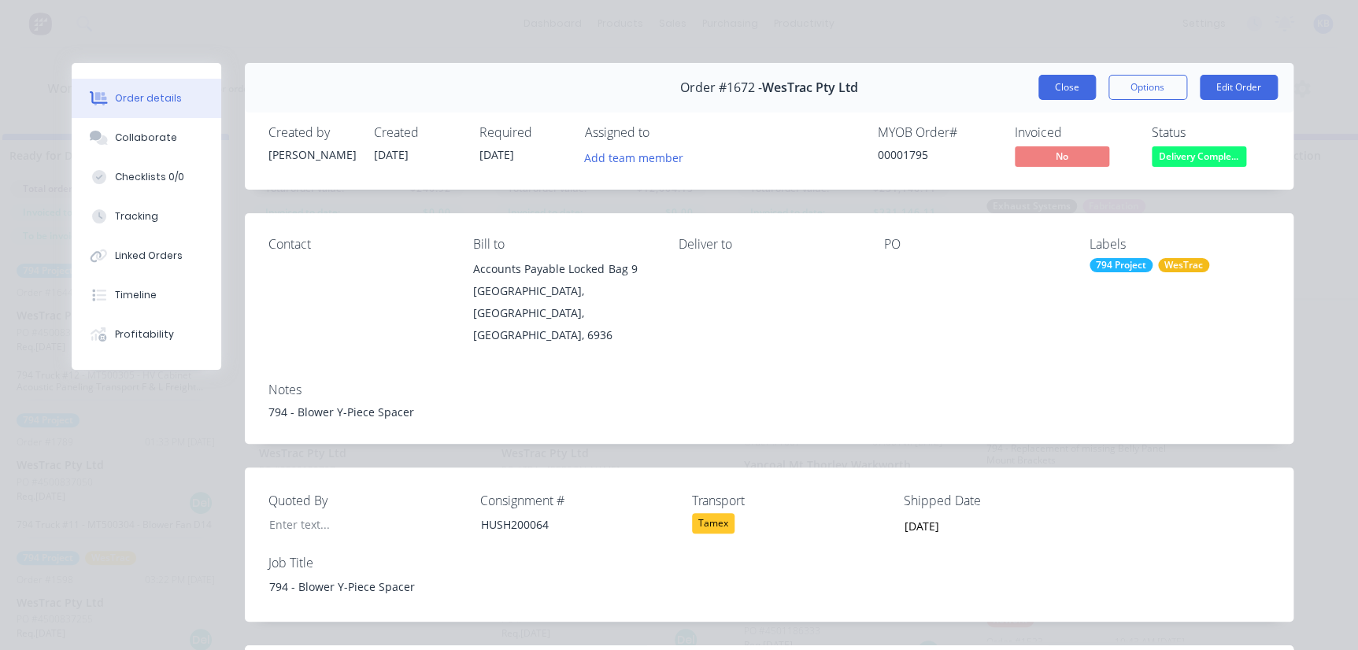
click at [1064, 94] on button "Close" at bounding box center [1066, 87] width 57 height 25
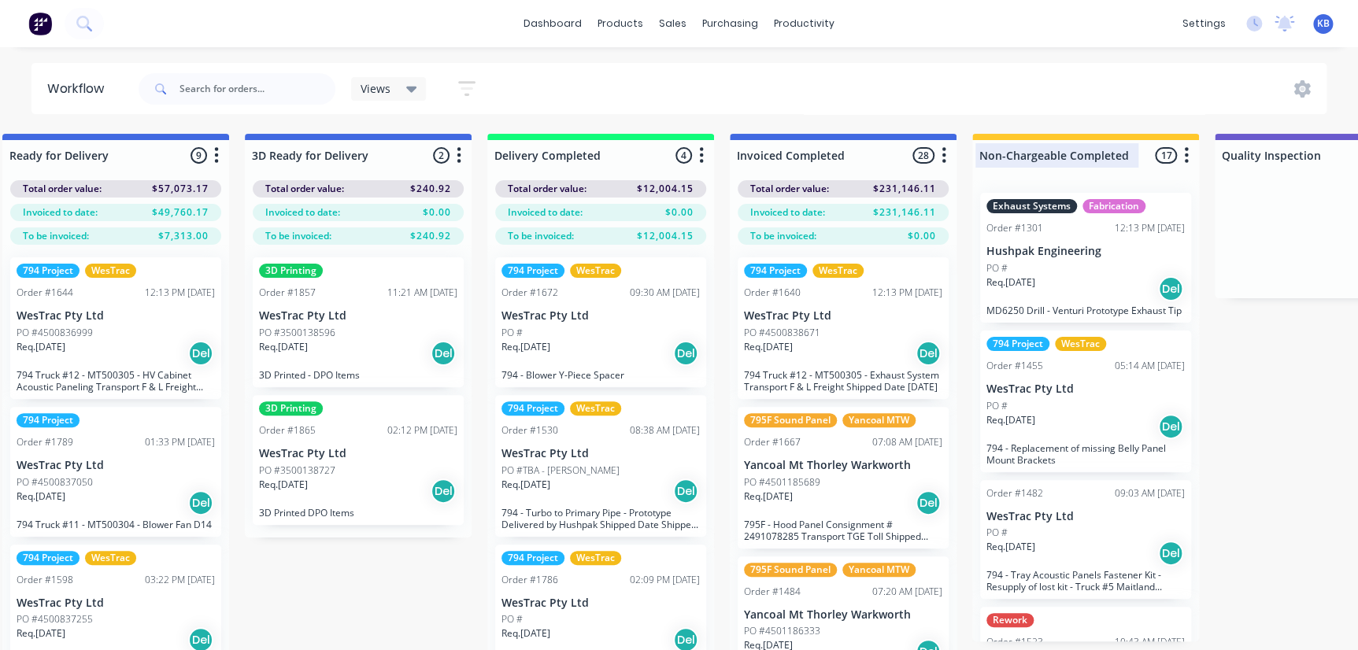
click at [1120, 148] on div at bounding box center [1085, 155] width 227 height 31
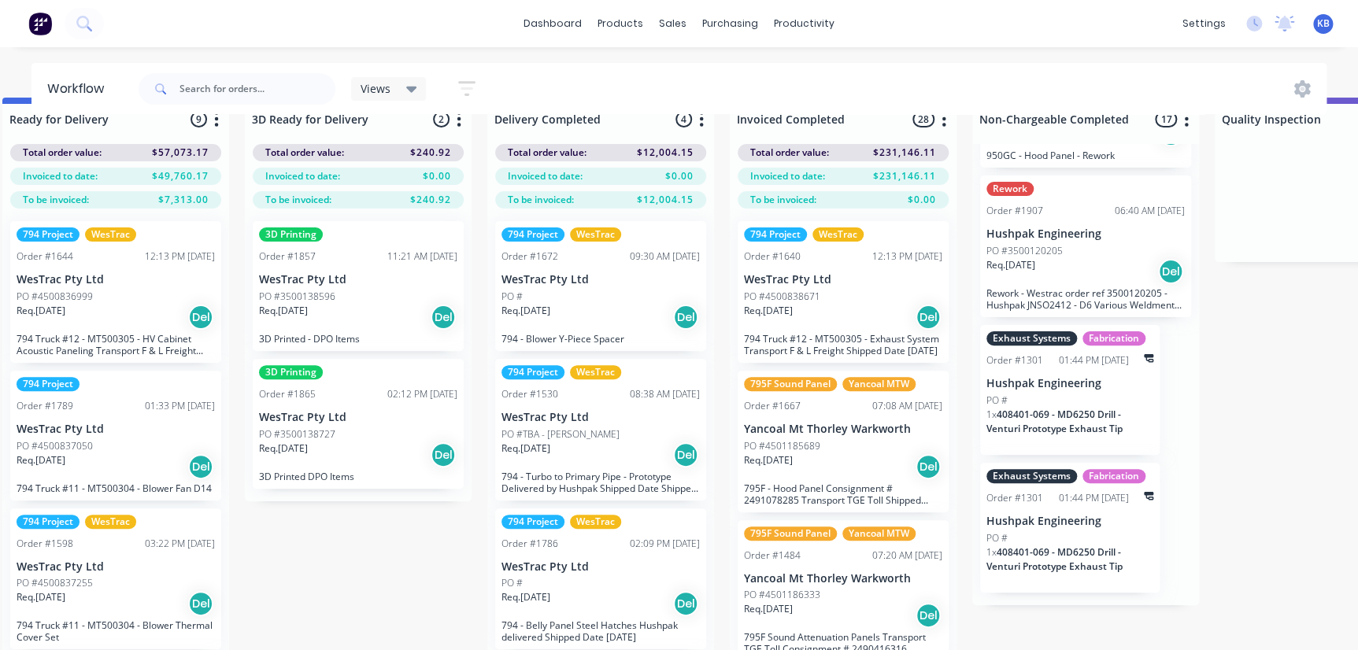
scroll to position [65, 2941]
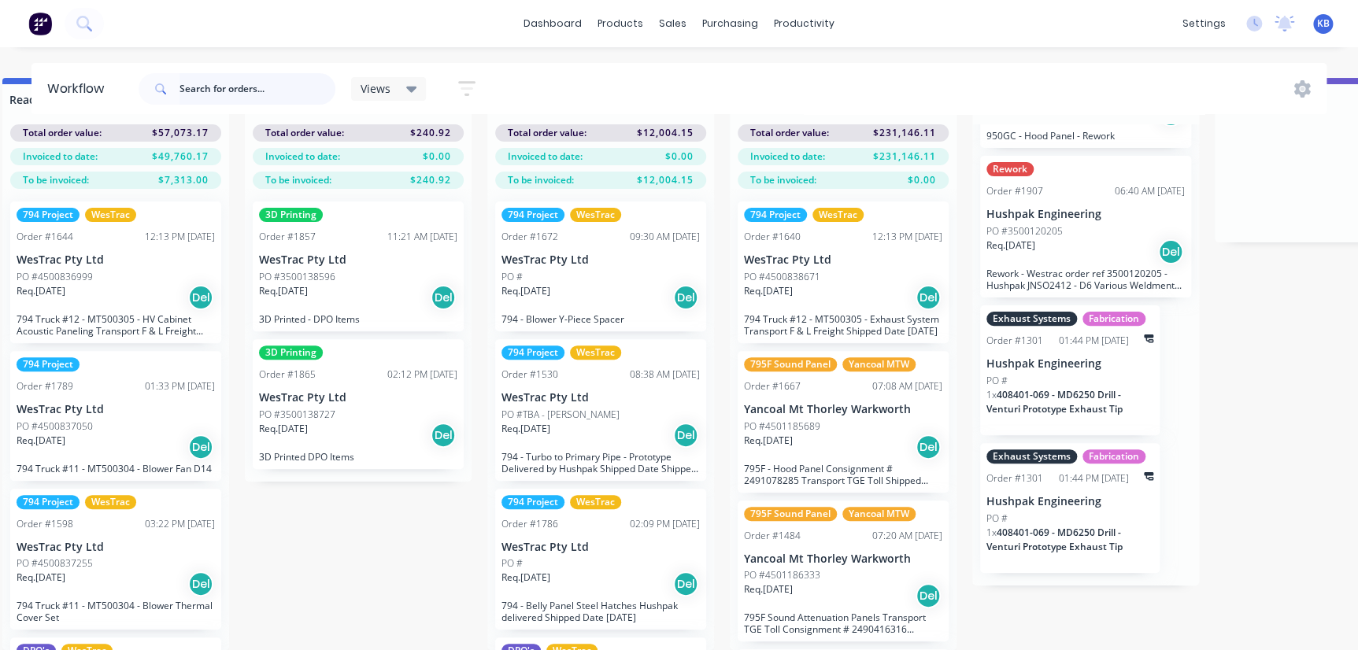
click at [231, 96] on input "text" at bounding box center [258, 88] width 156 height 31
type input "m"
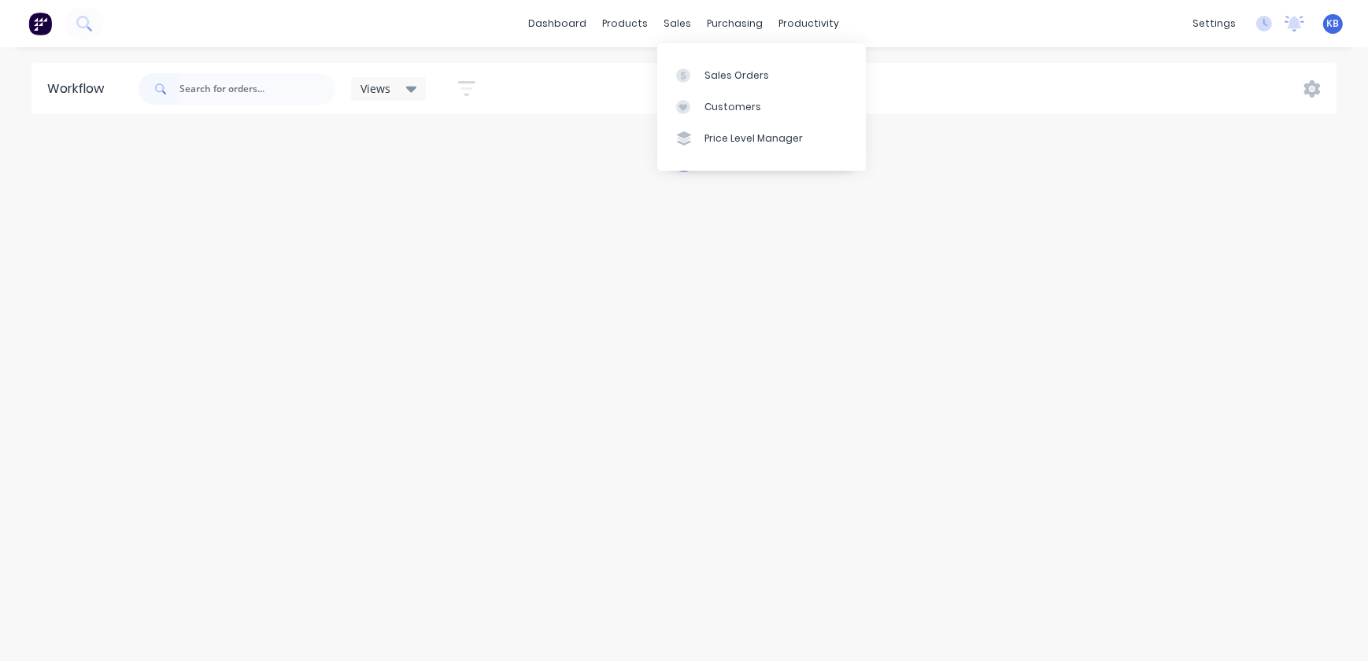
click at [671, 28] on div "sales" at bounding box center [678, 24] width 43 height 24
click at [692, 71] on div at bounding box center [688, 75] width 24 height 14
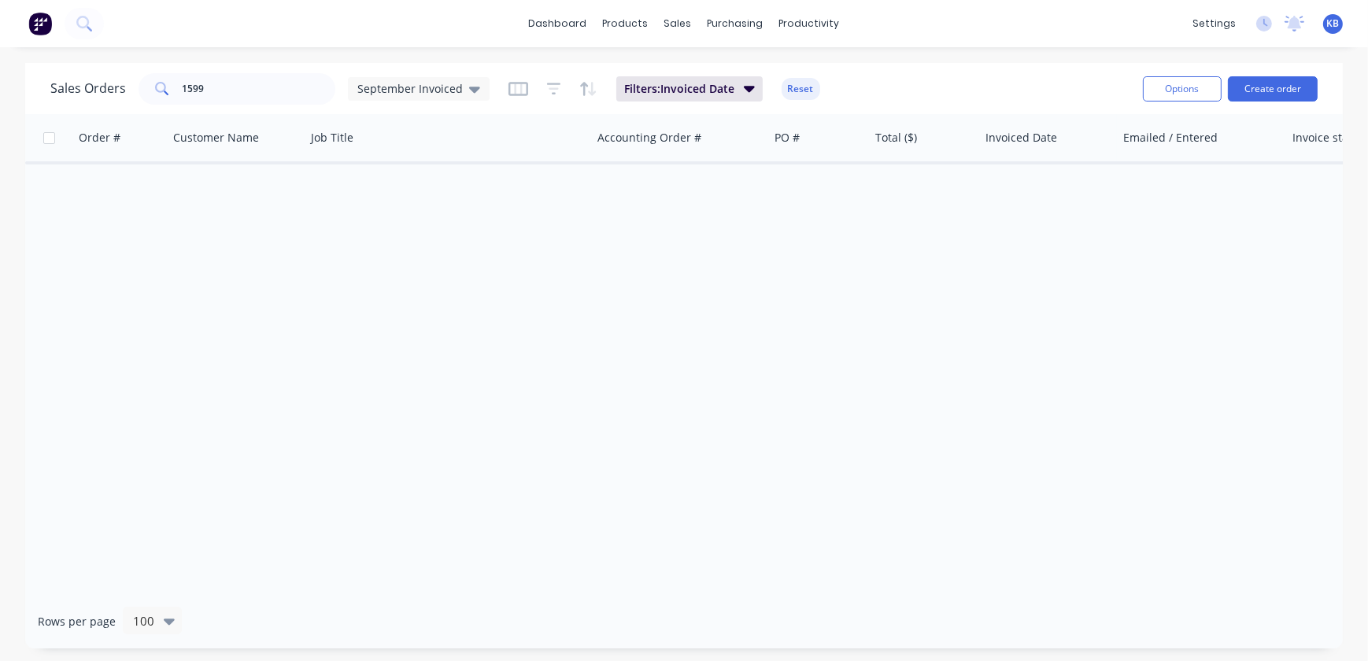
click at [231, 102] on div "Sales Orders 1599 September Invoiced Filters: Invoiced Date Reset" at bounding box center [590, 88] width 1080 height 39
drag, startPoint x: 221, startPoint y: 89, endPoint x: 133, endPoint y: 91, distance: 88.2
click at [157, 90] on div "1599" at bounding box center [237, 88] width 197 height 31
type input "westrac mirco"
drag, startPoint x: 268, startPoint y: 91, endPoint x: 0, endPoint y: 80, distance: 267.9
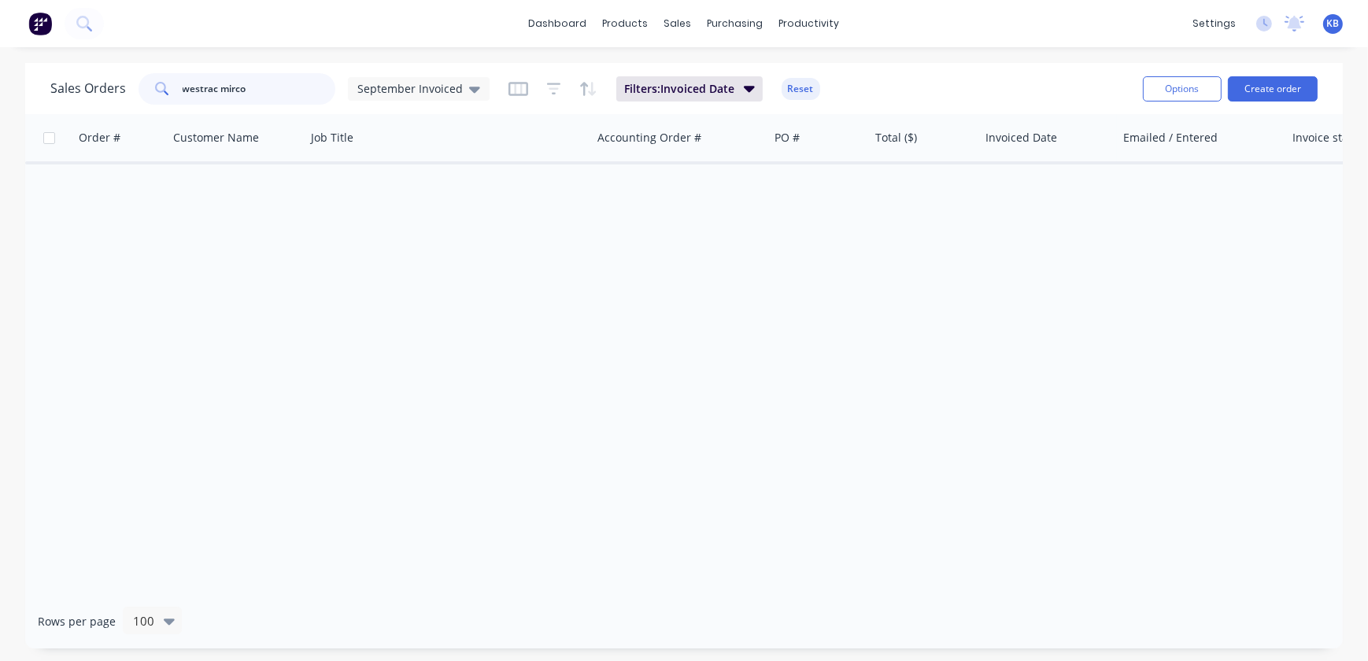
click at [7, 80] on div "Sales Orders westrac mirco September Invoiced Filters: Invoiced Date Reset Opti…" at bounding box center [684, 356] width 1368 height 586
type input "d"
click at [402, 87] on span "September Invoiced" at bounding box center [410, 88] width 106 height 17
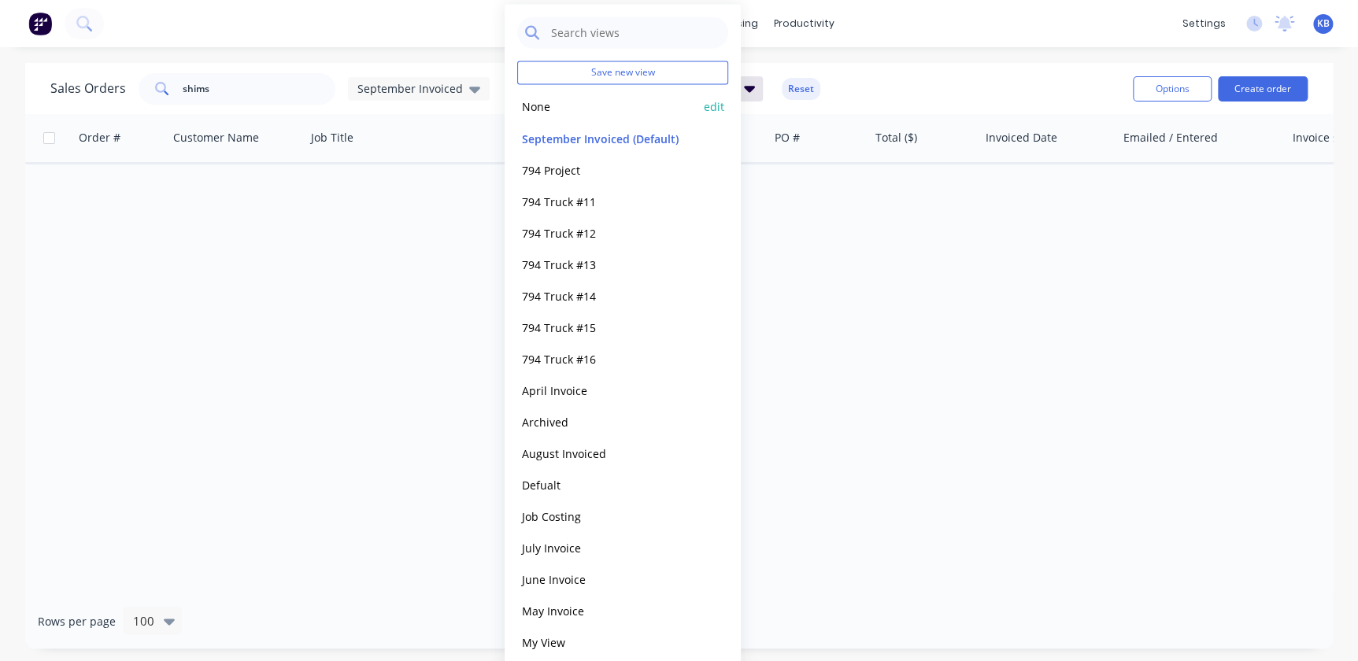
click at [554, 110] on button "None" at bounding box center [607, 107] width 180 height 18
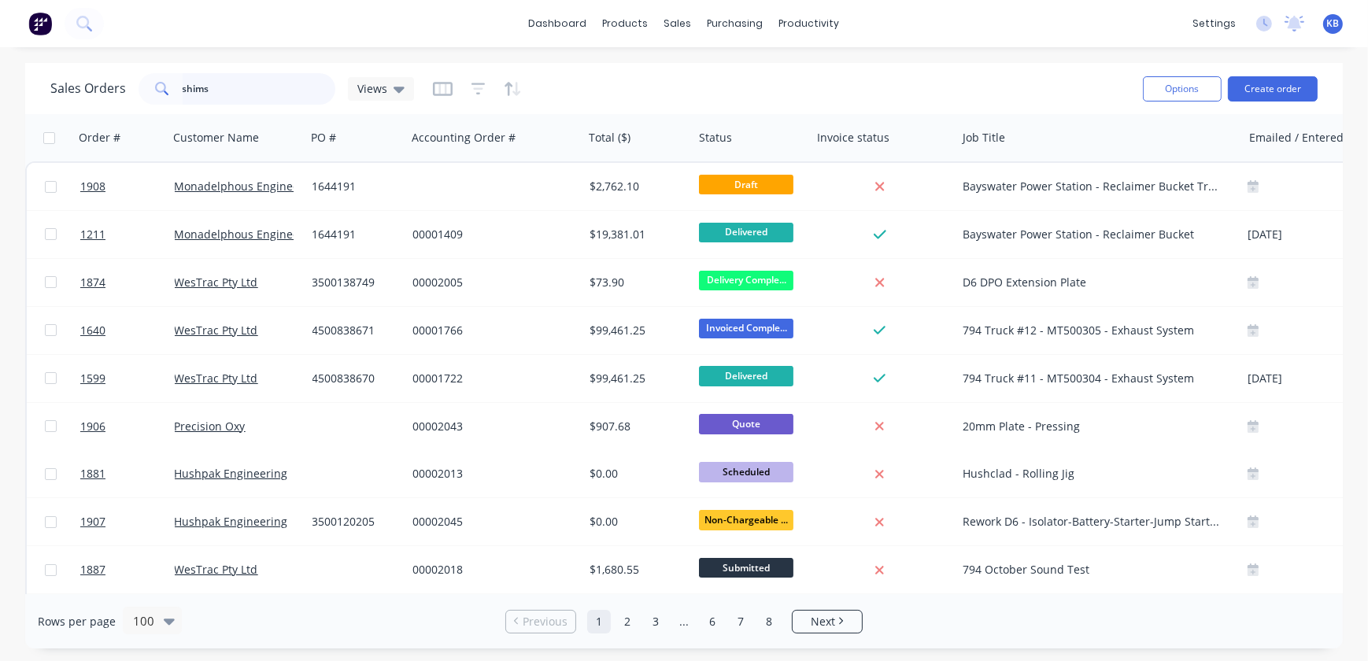
click at [235, 94] on input "shims" at bounding box center [260, 88] width 154 height 31
type input "shims"
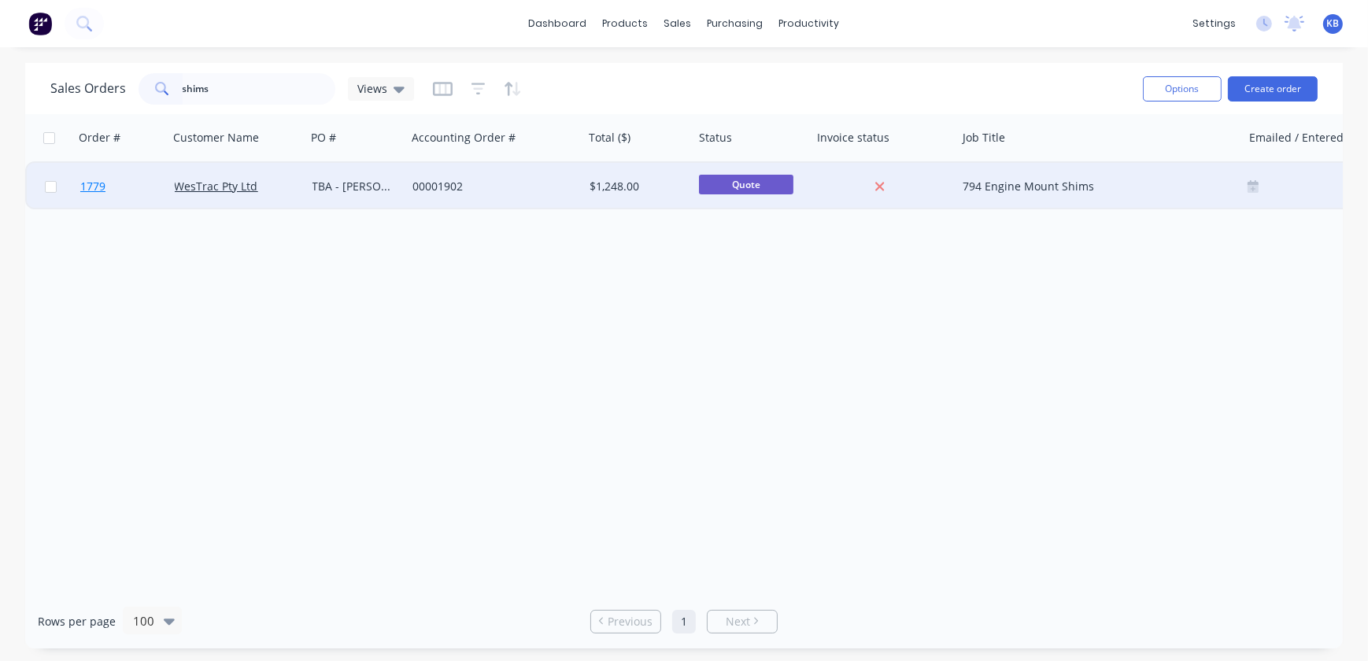
click at [89, 189] on span "1779" at bounding box center [92, 187] width 25 height 16
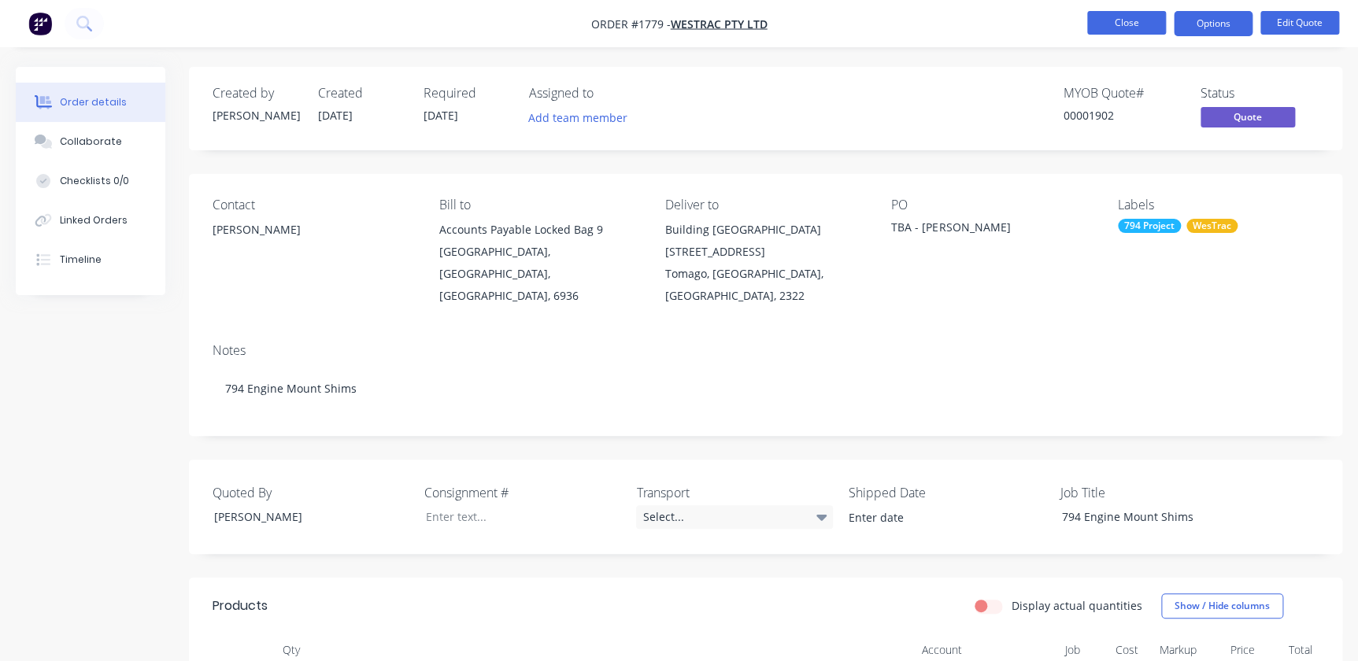
click at [1091, 18] on button "Close" at bounding box center [1126, 23] width 79 height 24
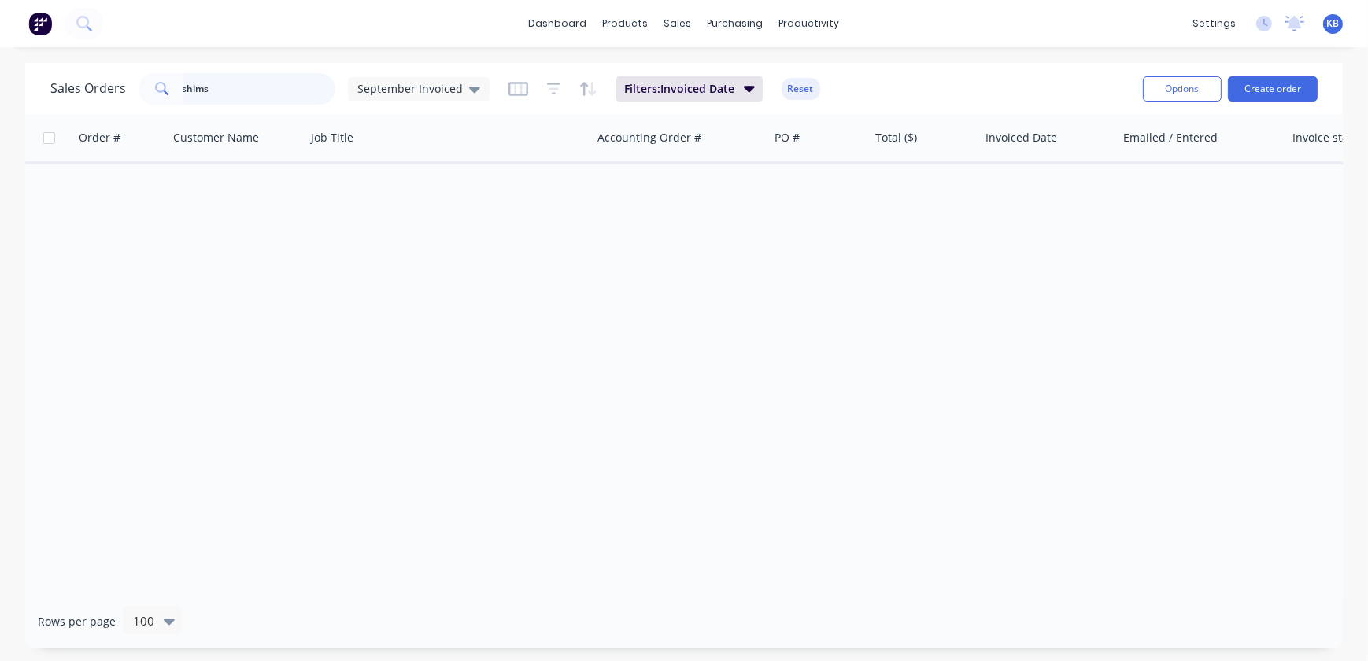
click at [262, 94] on input "shims" at bounding box center [260, 88] width 154 height 31
click at [388, 86] on span "September Invoiced" at bounding box center [410, 88] width 106 height 17
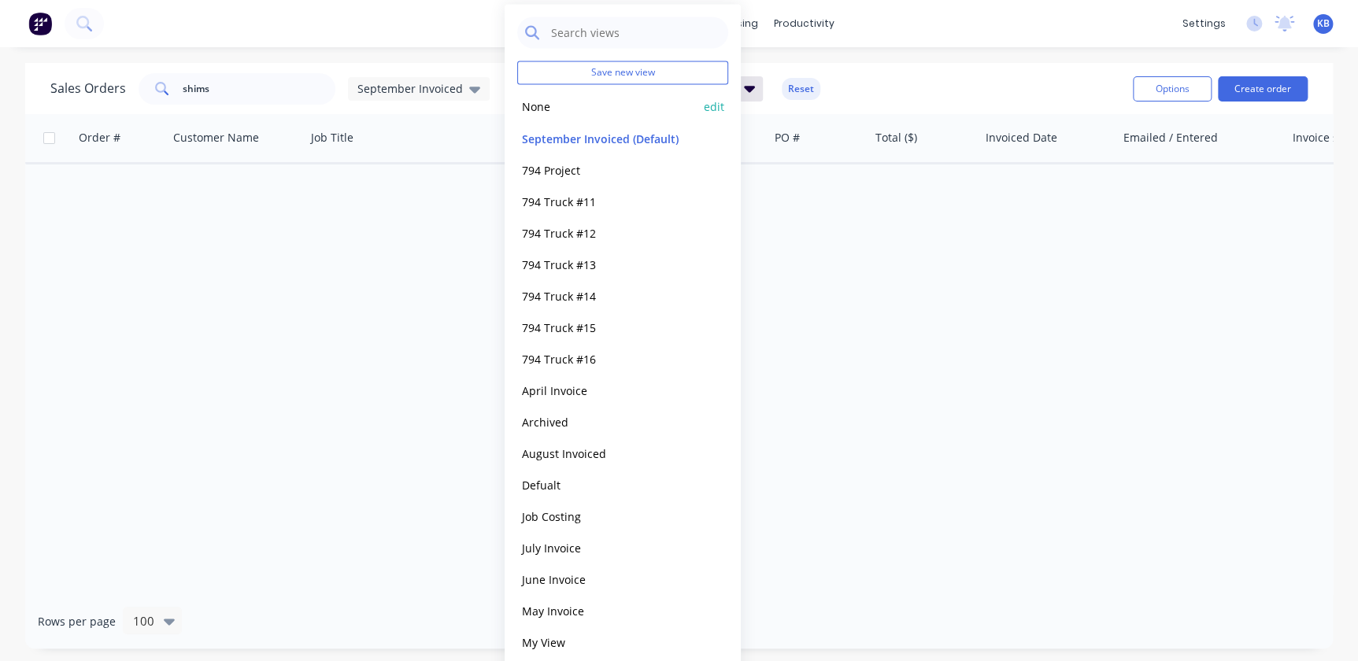
click at [557, 107] on button "None" at bounding box center [607, 107] width 180 height 18
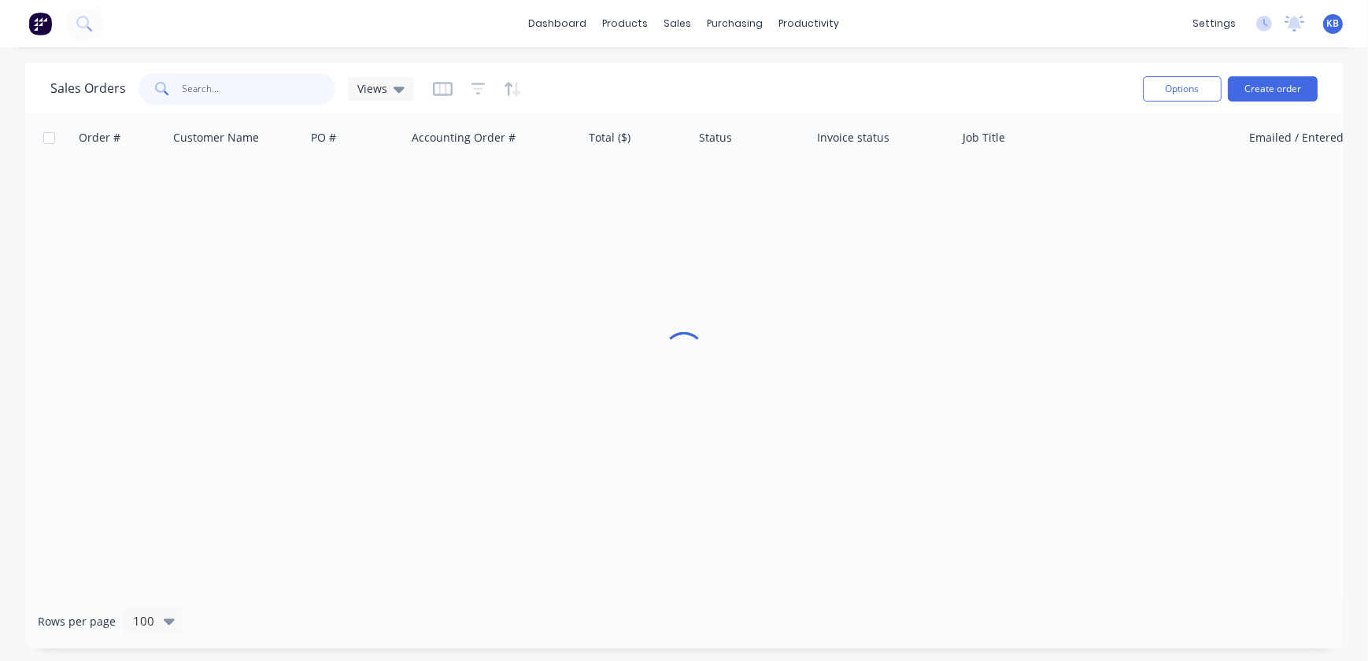
click at [221, 91] on input "shims" at bounding box center [260, 88] width 154 height 31
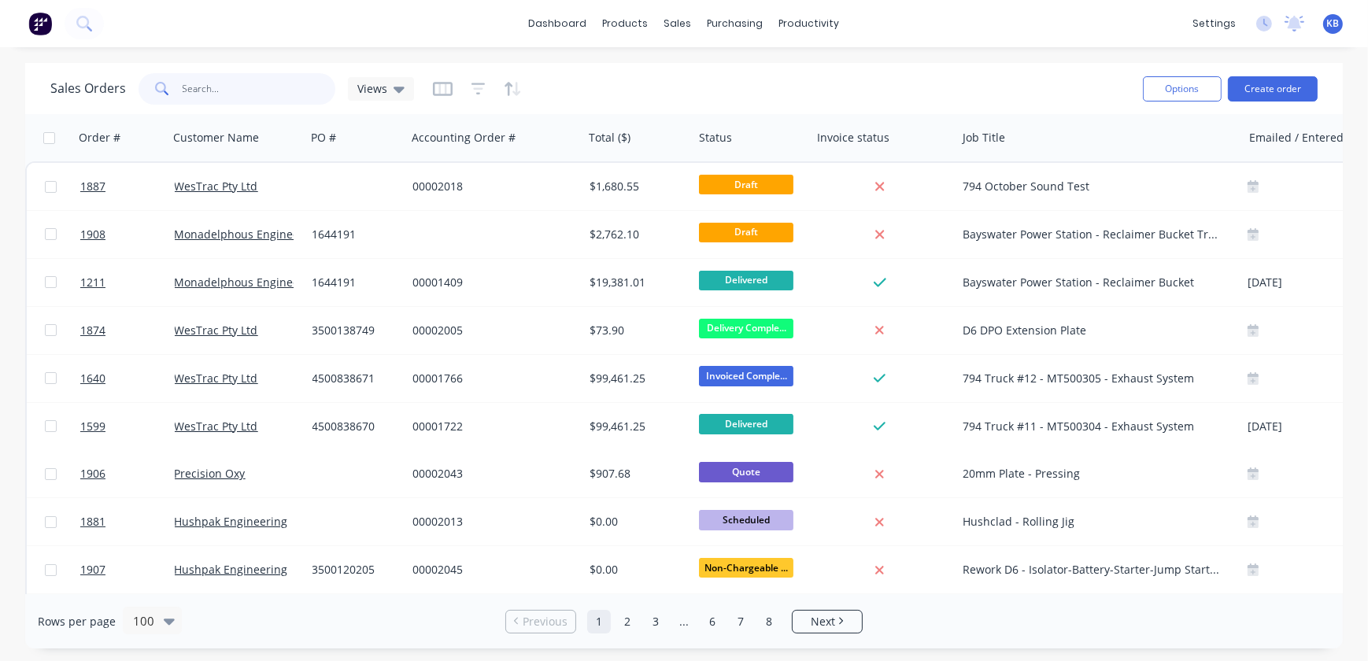
drag, startPoint x: 221, startPoint y: 91, endPoint x: 83, endPoint y: 85, distance: 138.7
click at [105, 87] on div "Sales Orders shims Views" at bounding box center [232, 88] width 364 height 31
click at [237, 81] on input "text" at bounding box center [260, 88] width 154 height 31
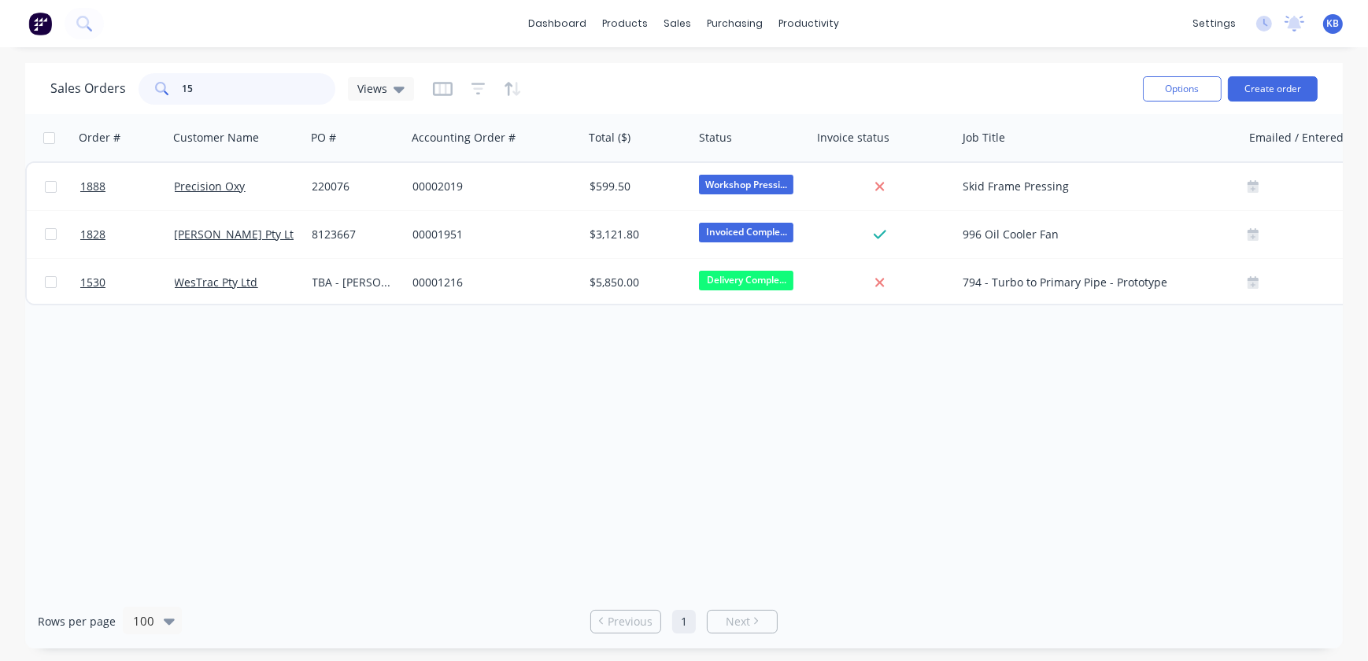
type input "1"
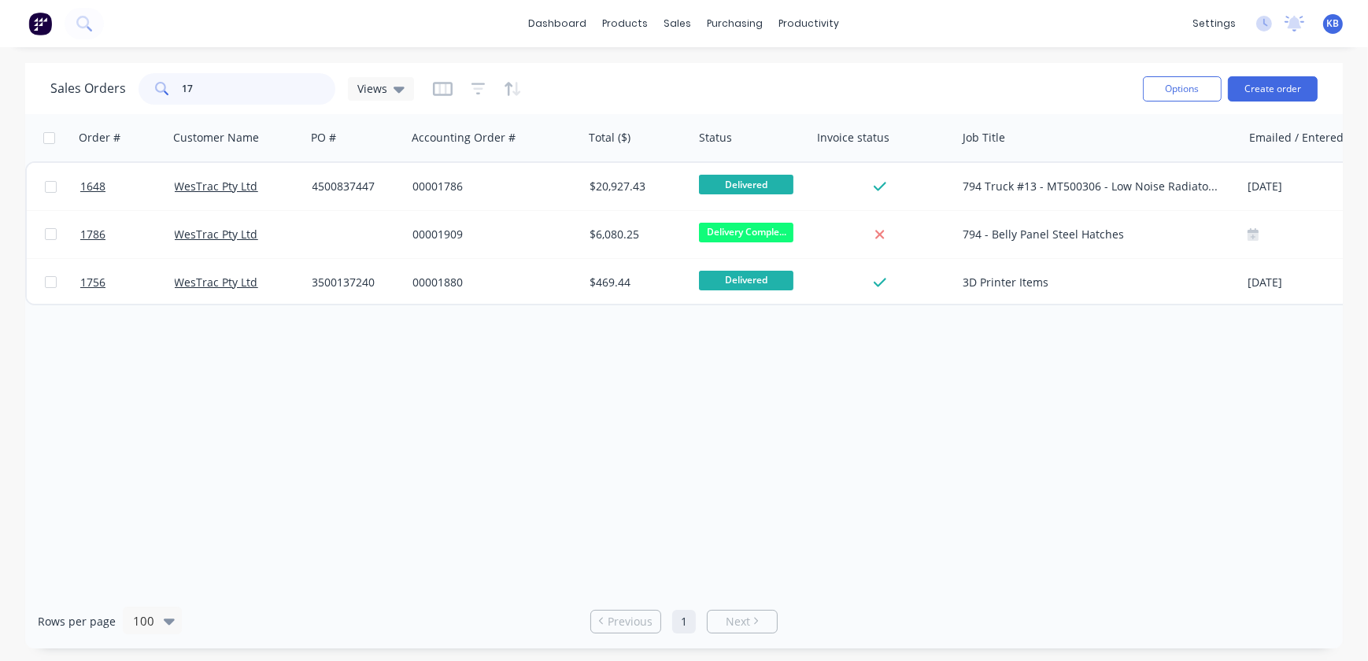
type input "1"
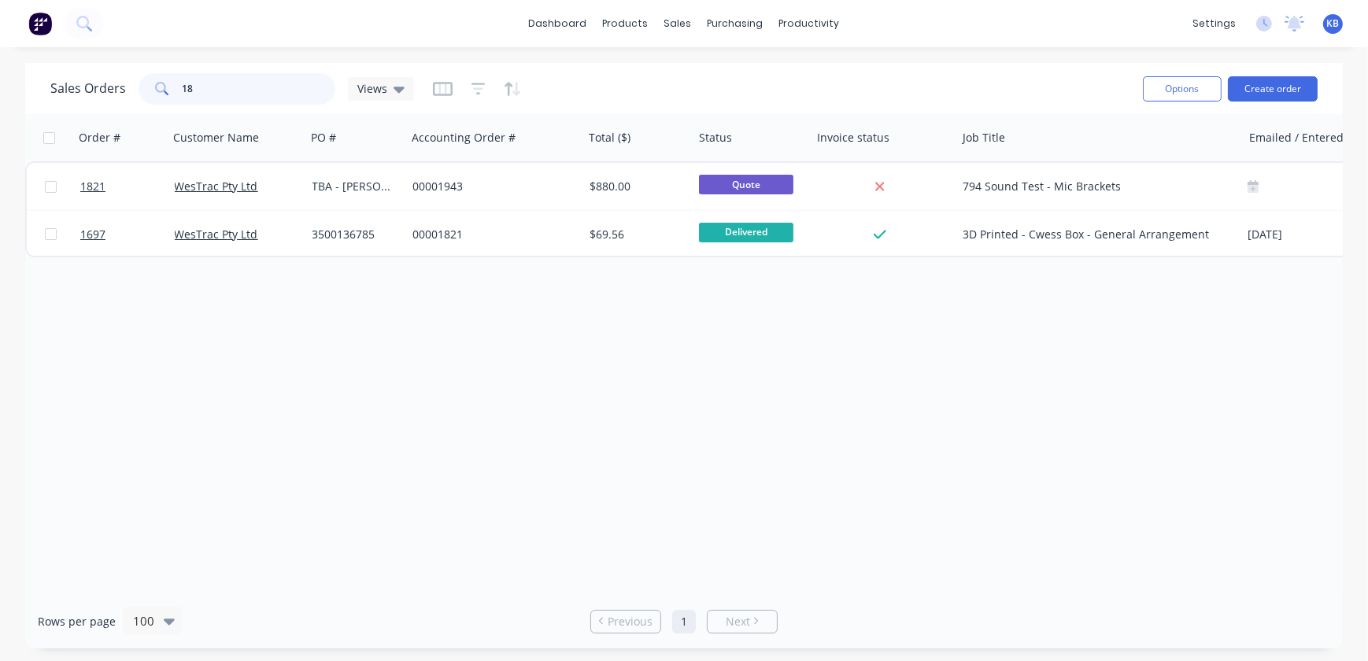
type input "1"
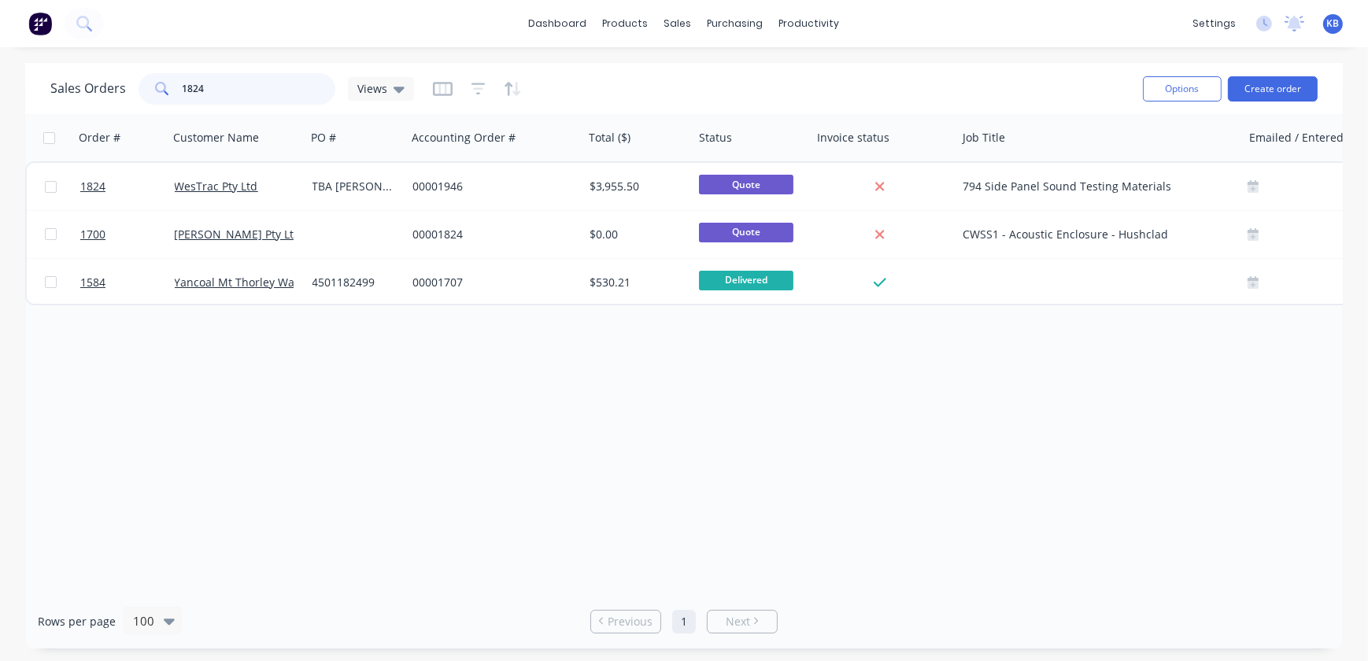
type input "1824"
